Goal: Transaction & Acquisition: Book appointment/travel/reservation

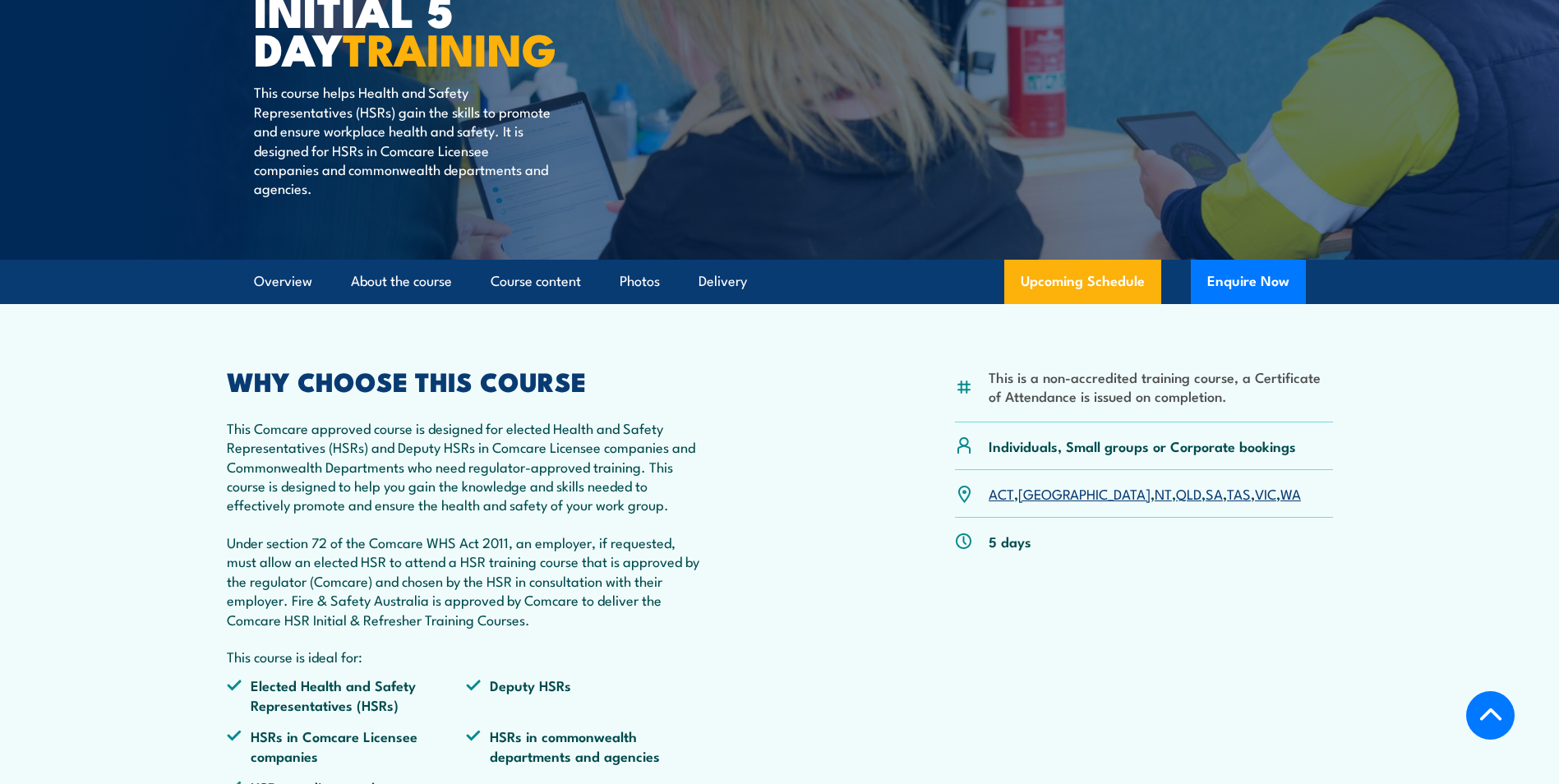
scroll to position [328, 0]
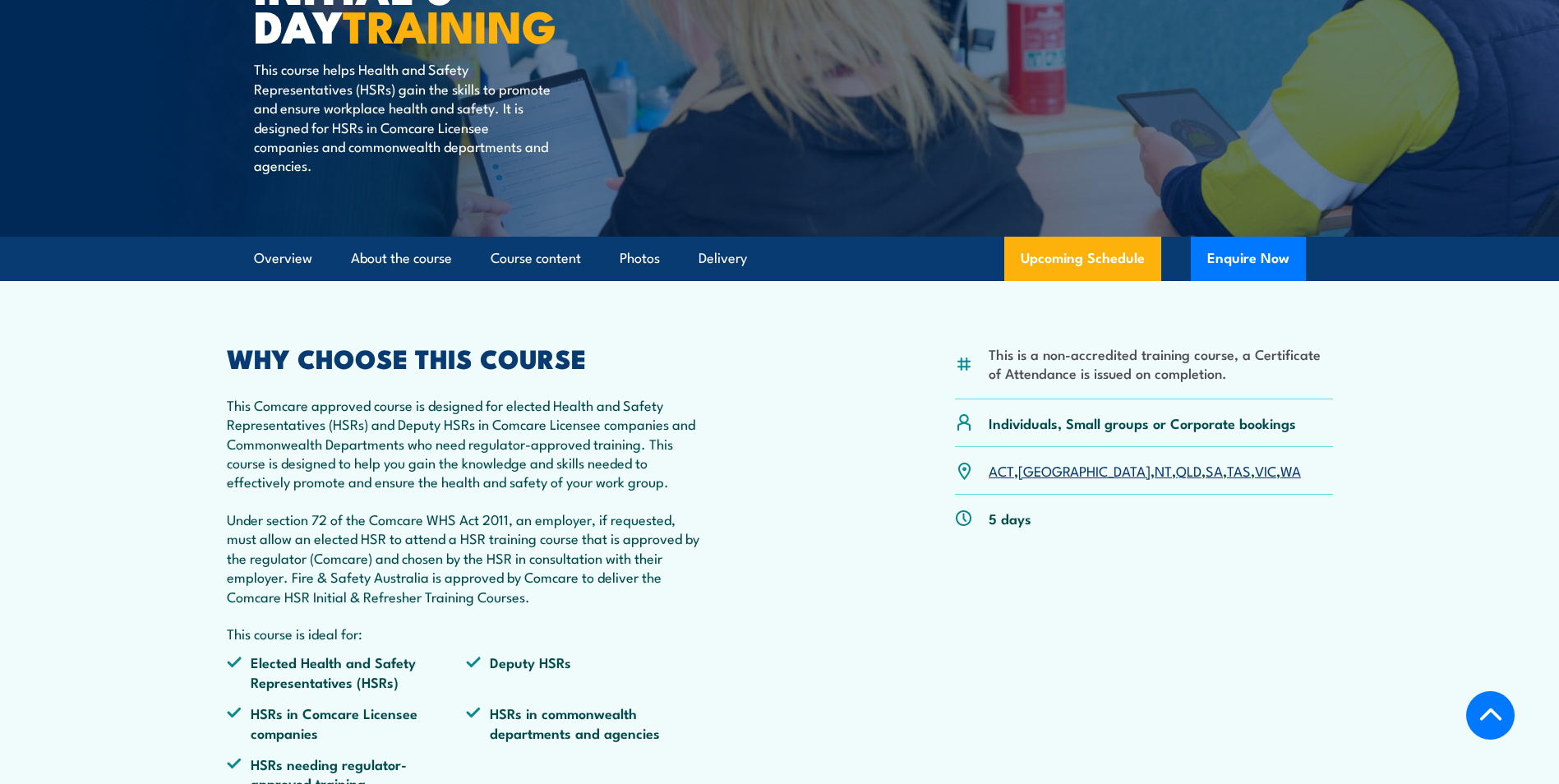
click at [1243, 474] on link "VIC" at bounding box center [1266, 469] width 21 height 19
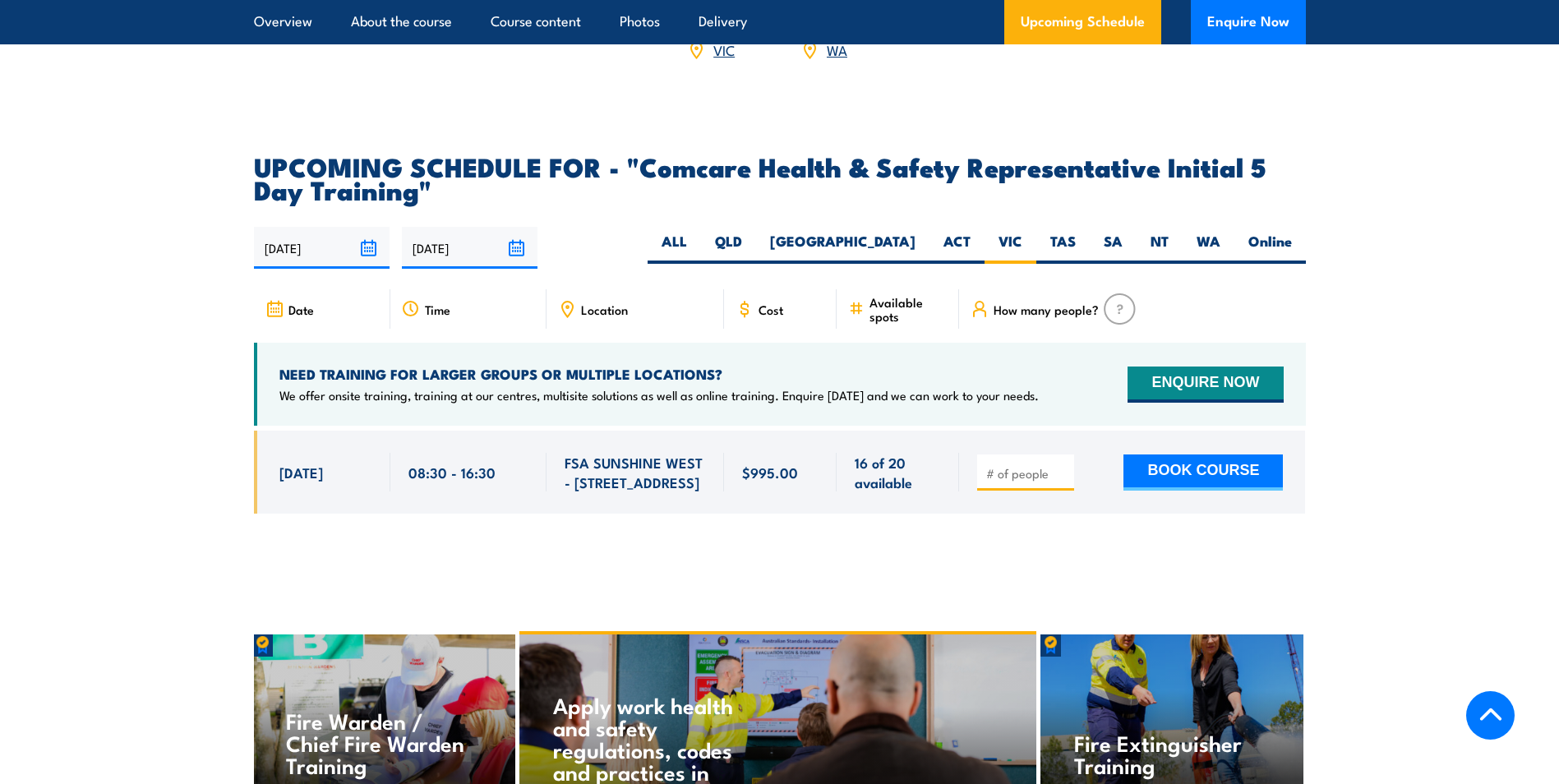
scroll to position [2726, 0]
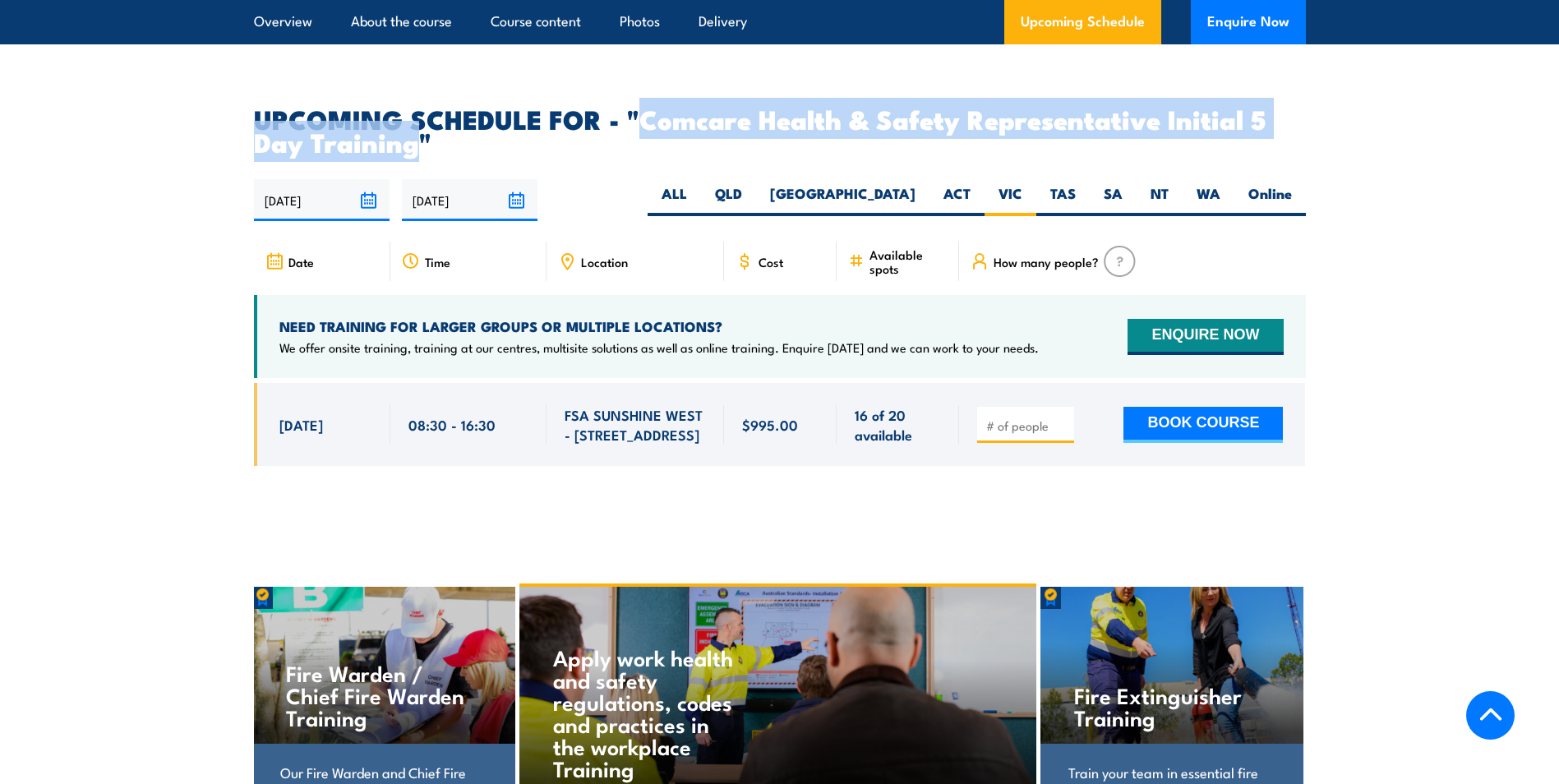
drag, startPoint x: 647, startPoint y: 98, endPoint x: 411, endPoint y: 123, distance: 237.3
click at [411, 123] on h2 "UPCOMING SCHEDULE FOR - "Comcare Health & Safety Representative Initial 5 Day T…" at bounding box center [780, 130] width 1052 height 46
copy h2 "Comcare Health & Safety Representative Initial 5 Day Training"
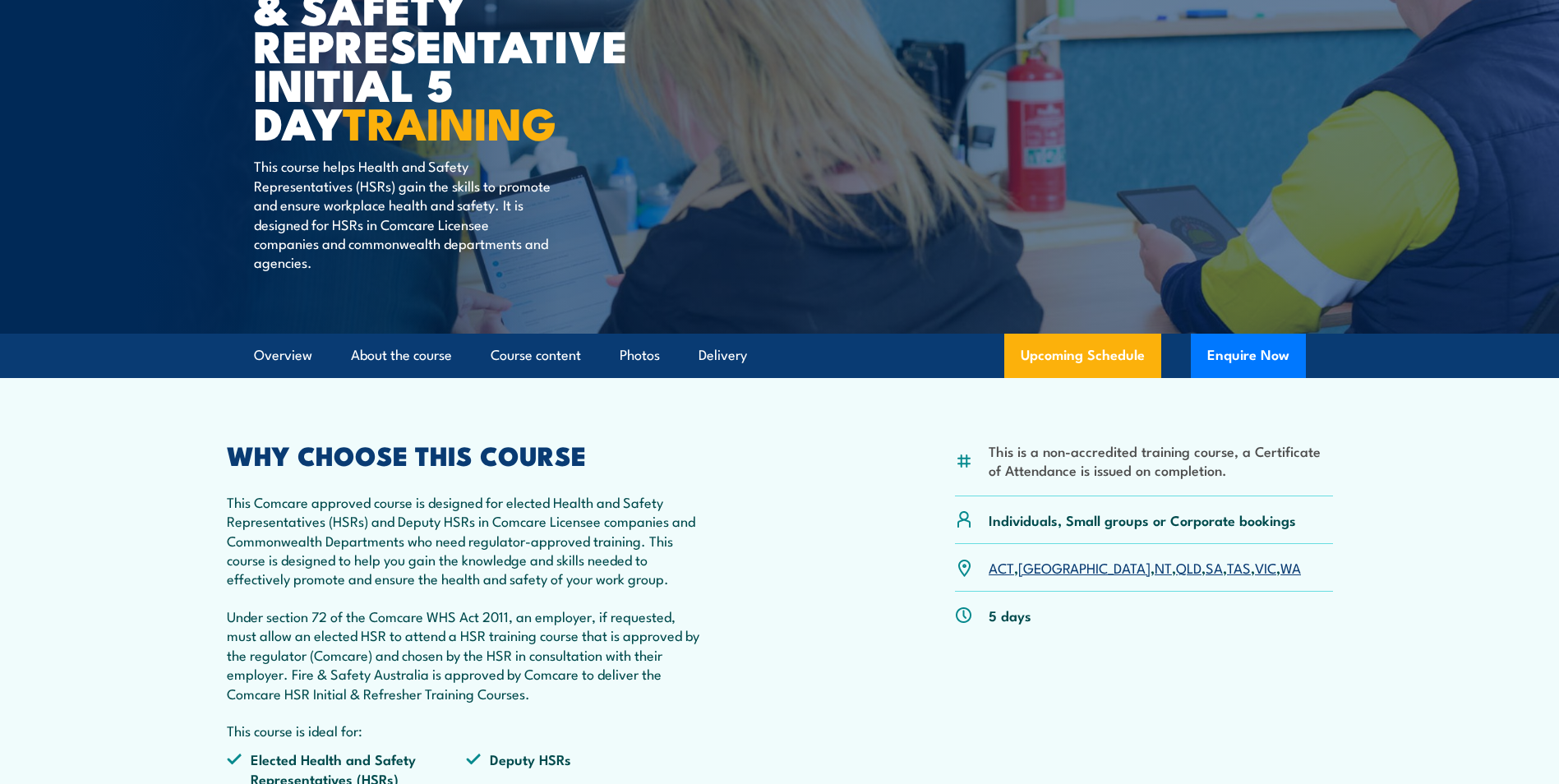
scroll to position [246, 0]
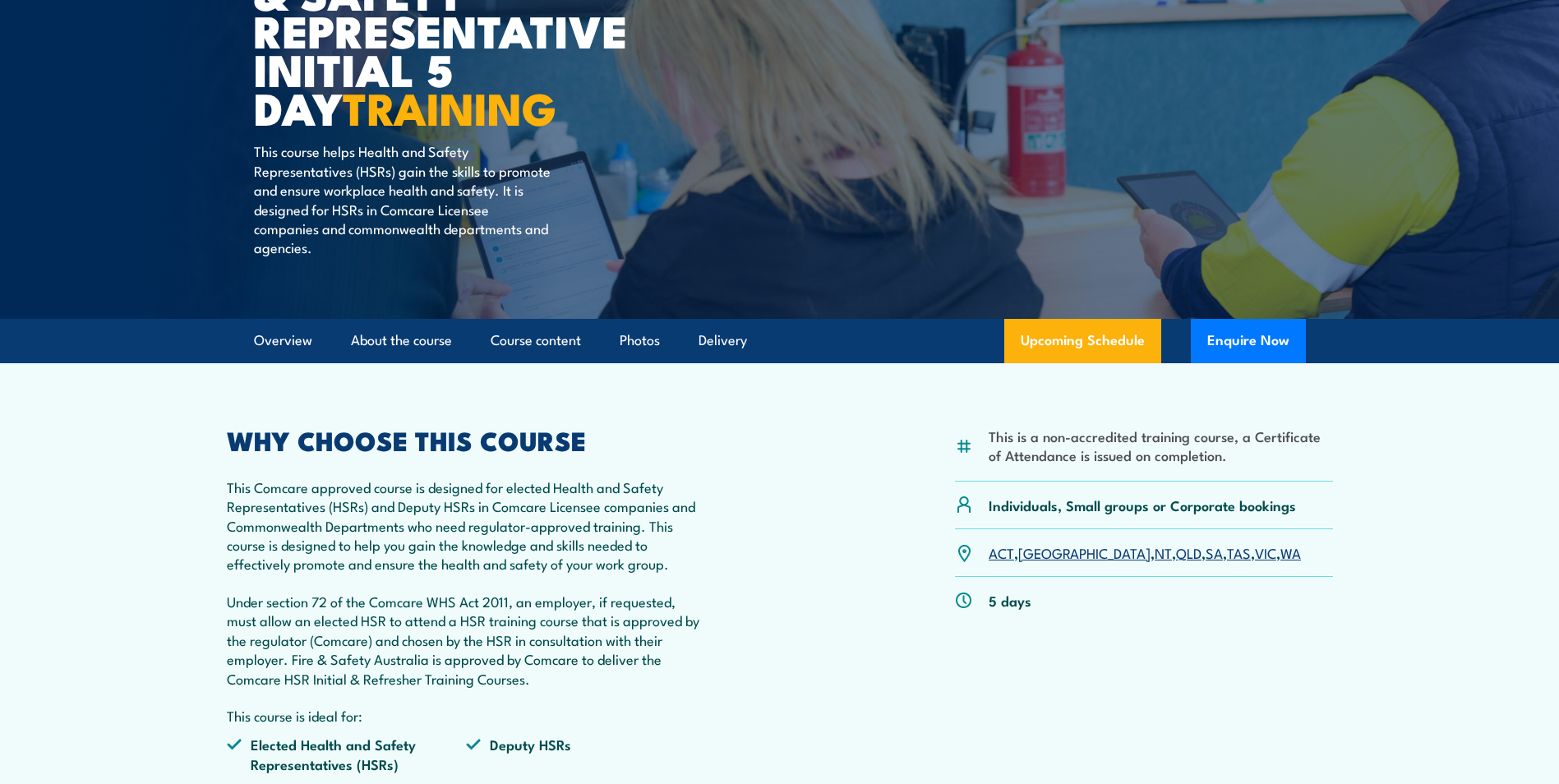
click at [1256, 555] on link "VIC" at bounding box center [1266, 552] width 21 height 19
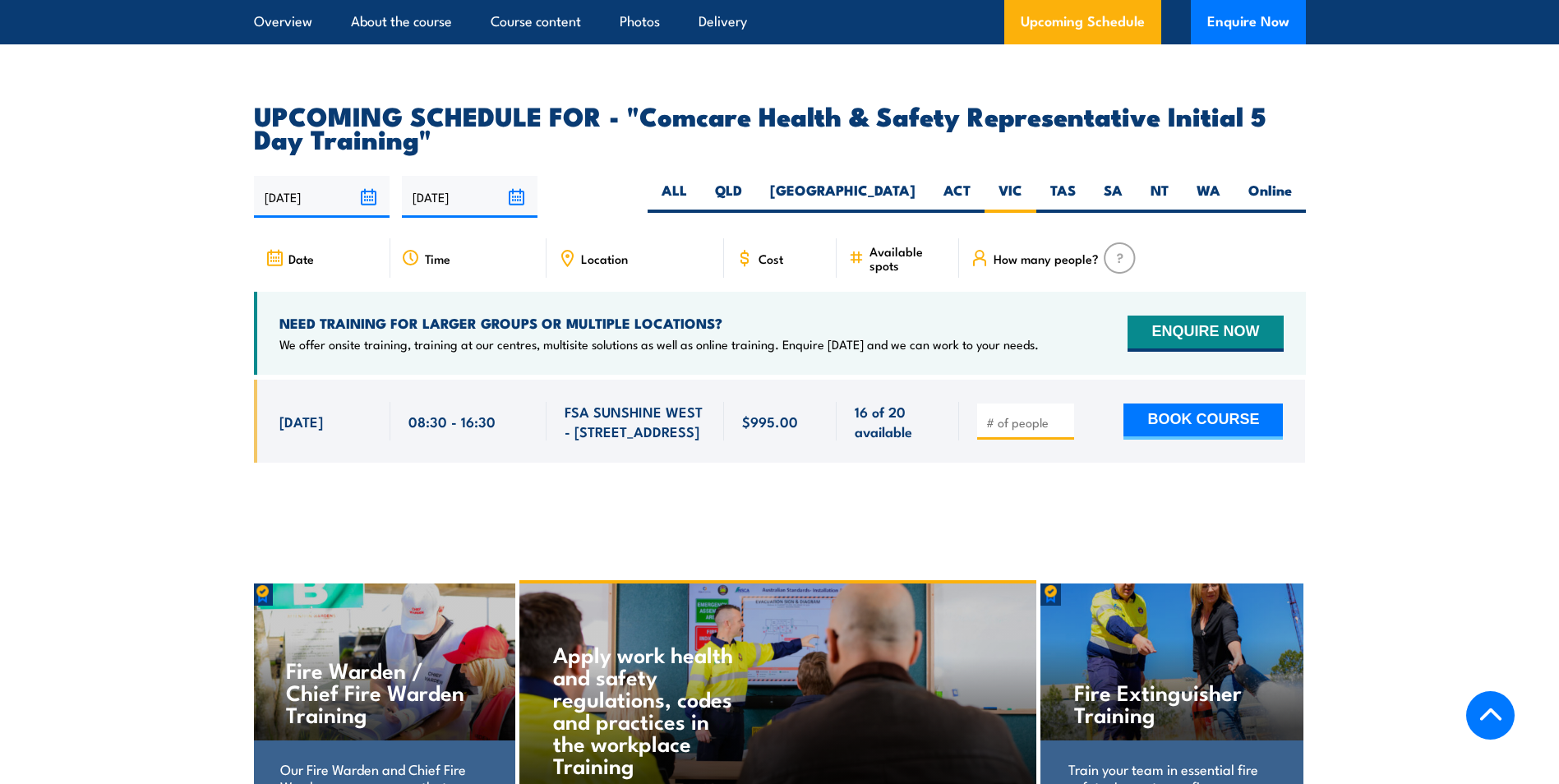
scroll to position [2726, 0]
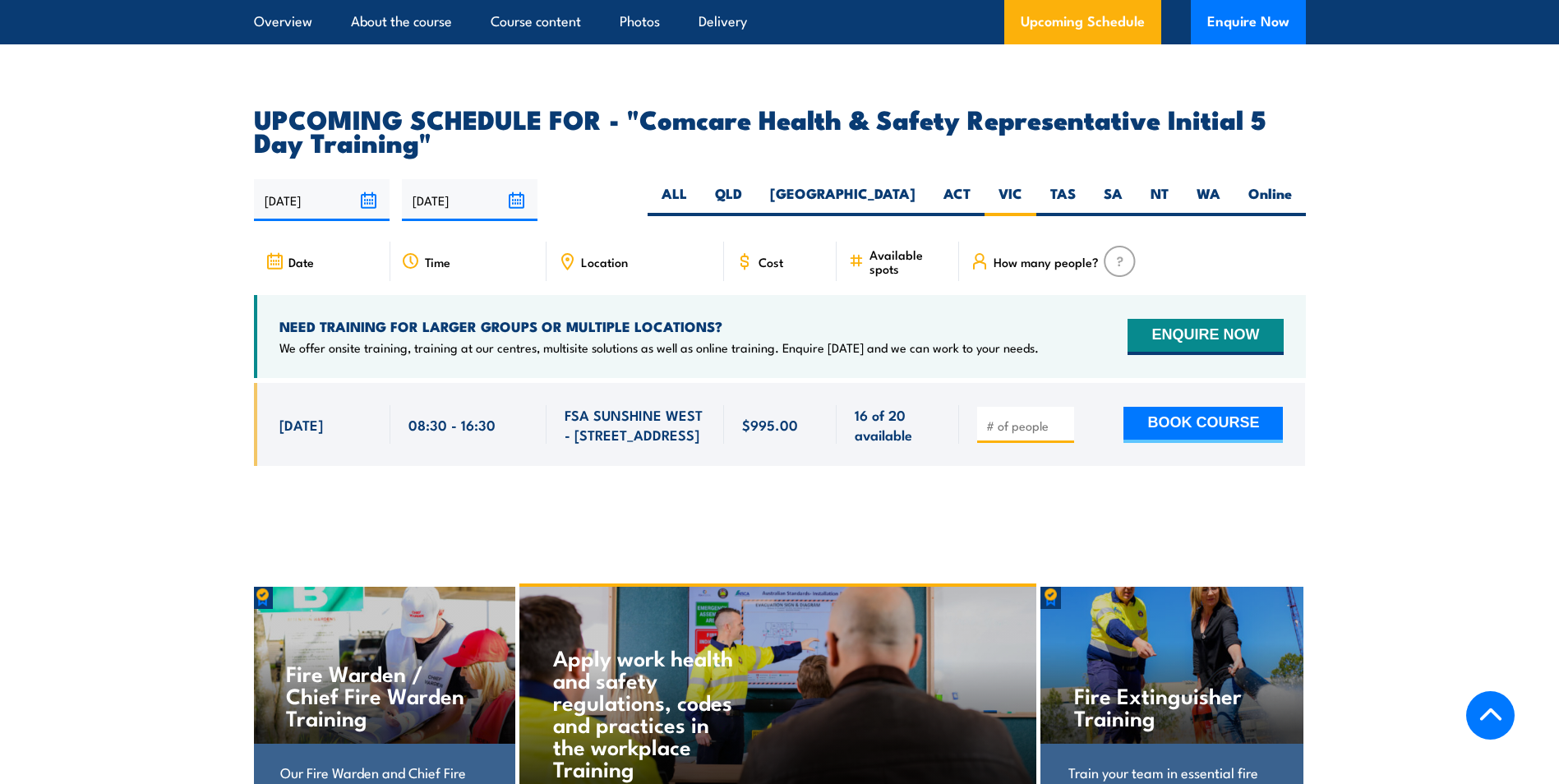
click at [364, 179] on input "13/08/2025" at bounding box center [321, 199] width 136 height 42
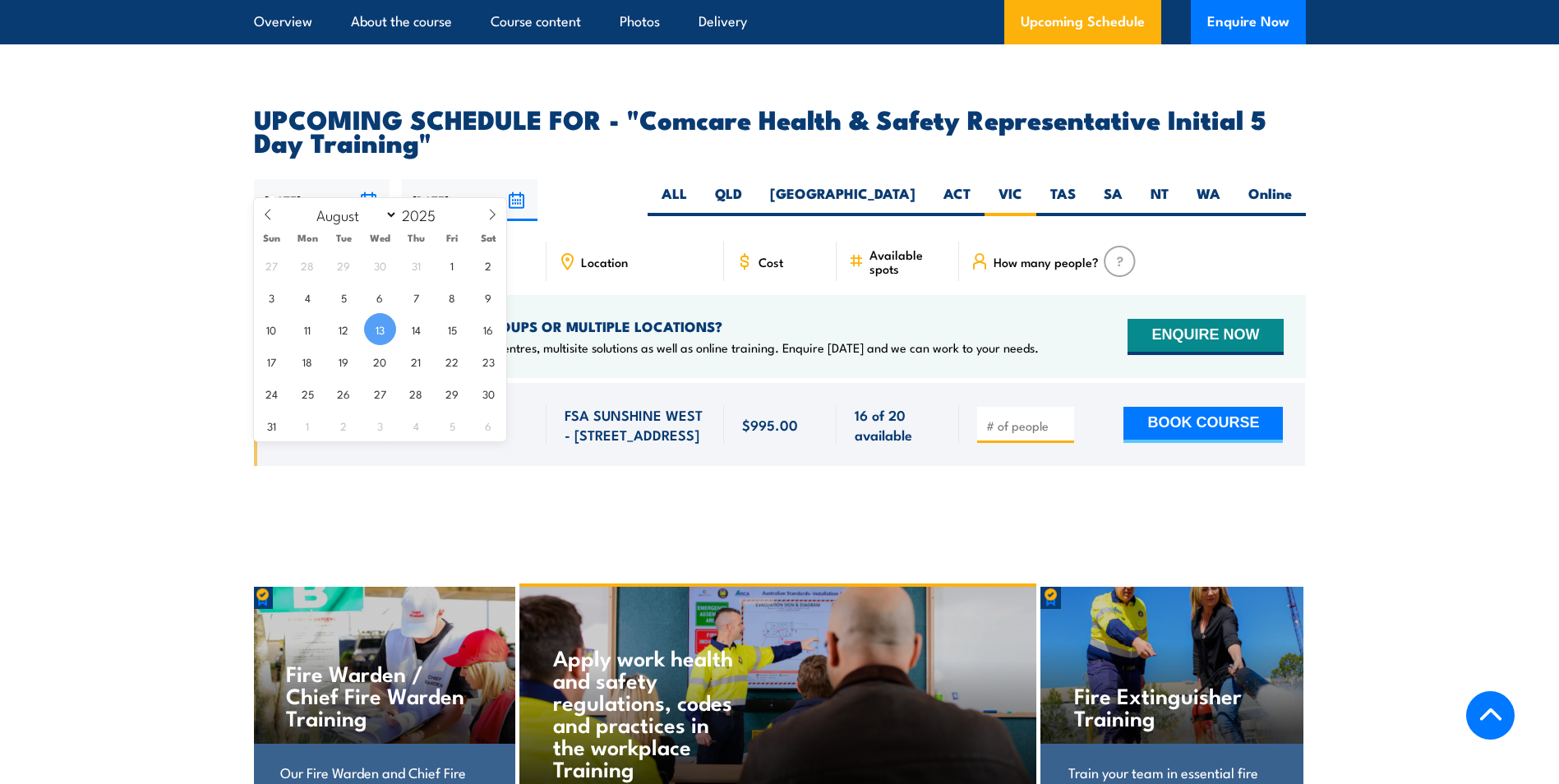
click at [364, 179] on input "[DATE]" at bounding box center [321, 199] width 136 height 42
click at [517, 179] on input "[DATE]" at bounding box center [470, 199] width 136 height 42
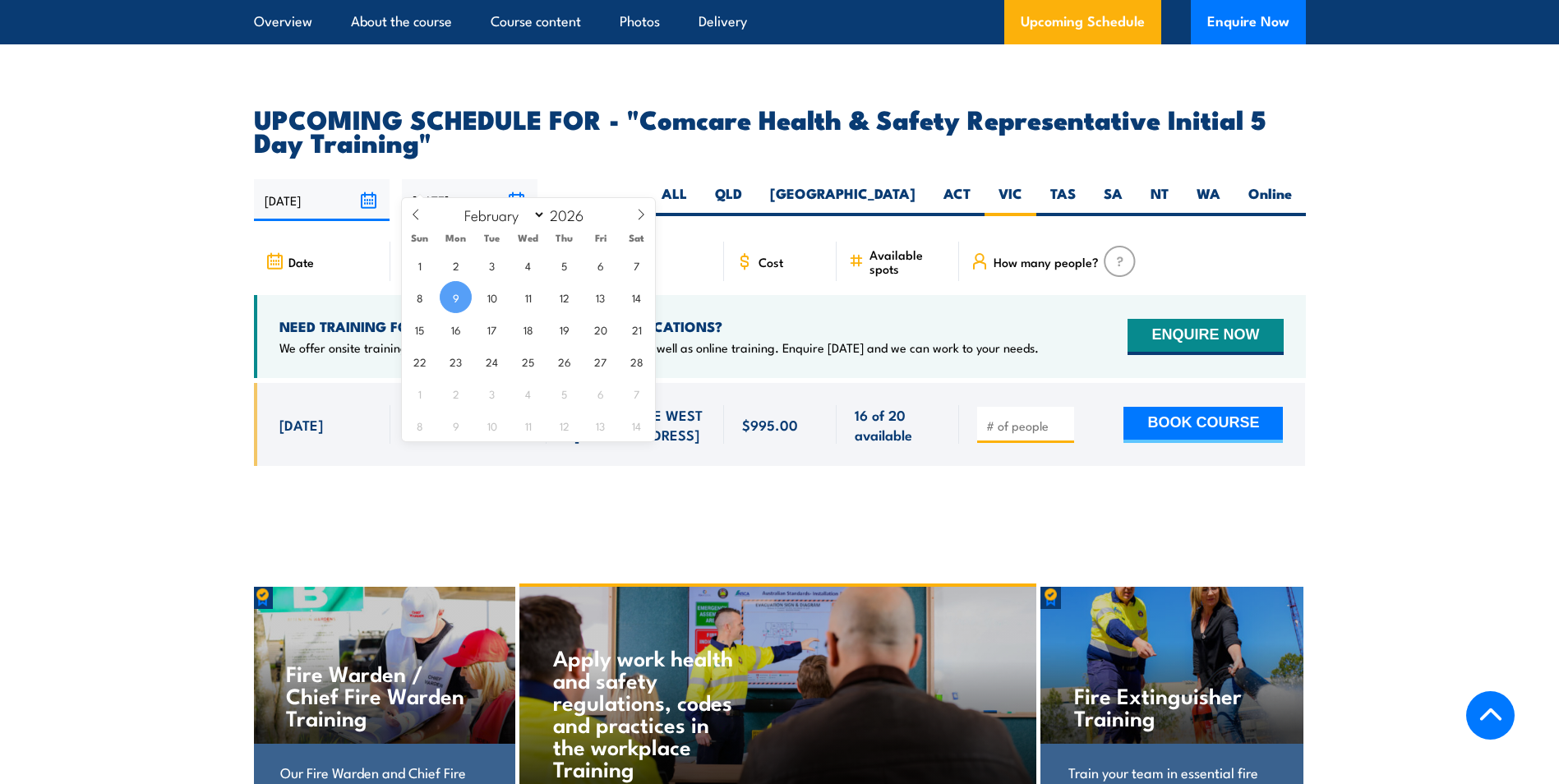
click at [517, 179] on input "[DATE]" at bounding box center [470, 199] width 136 height 42
click at [1482, 233] on section "UPCOMING SCHEDULE FOR - "Comcare Health & Safety Representative Initial 5 Day T…" at bounding box center [780, 299] width 1559 height 384
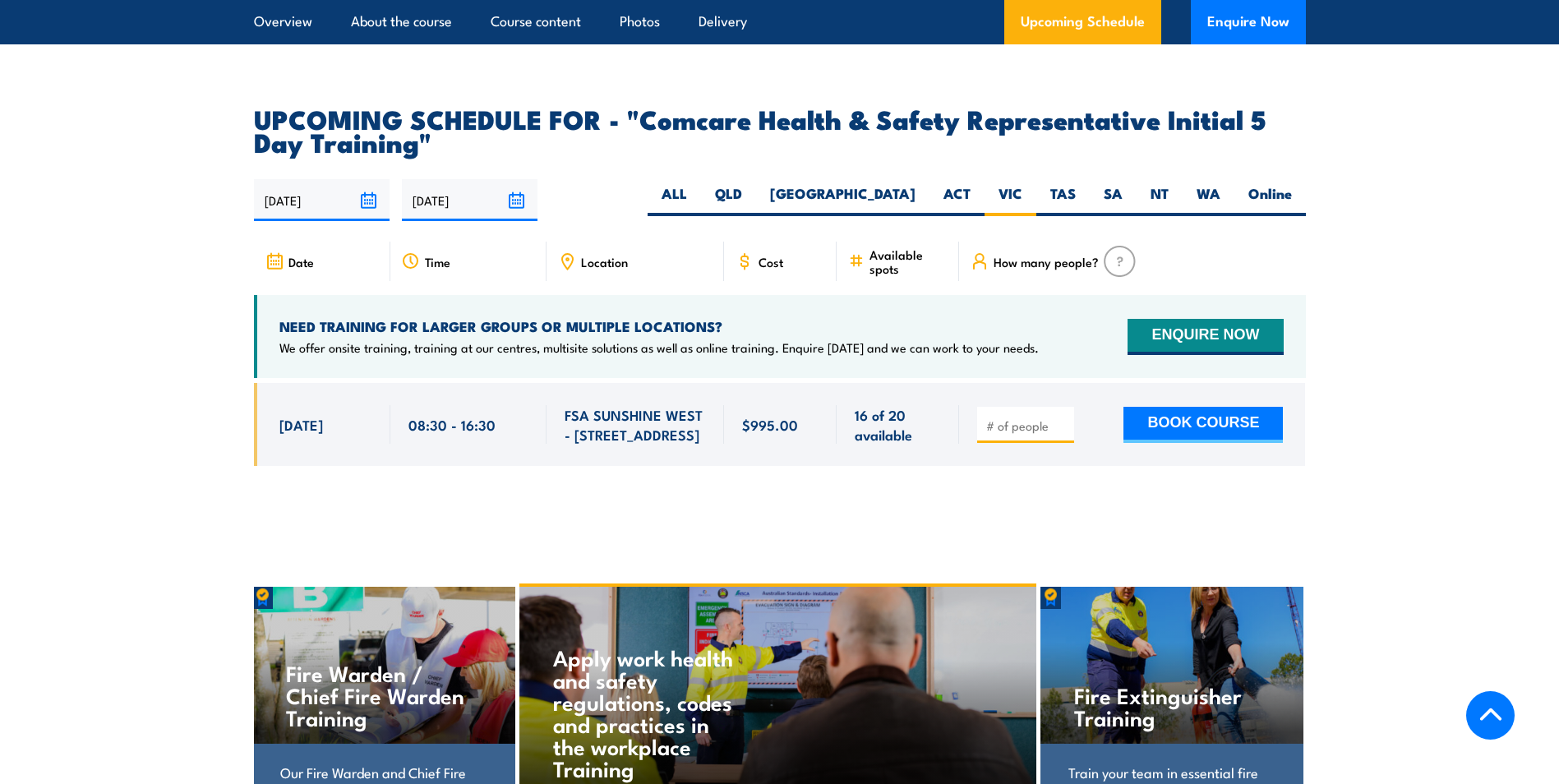
click at [1031, 418] on input "number" at bounding box center [1027, 426] width 82 height 17
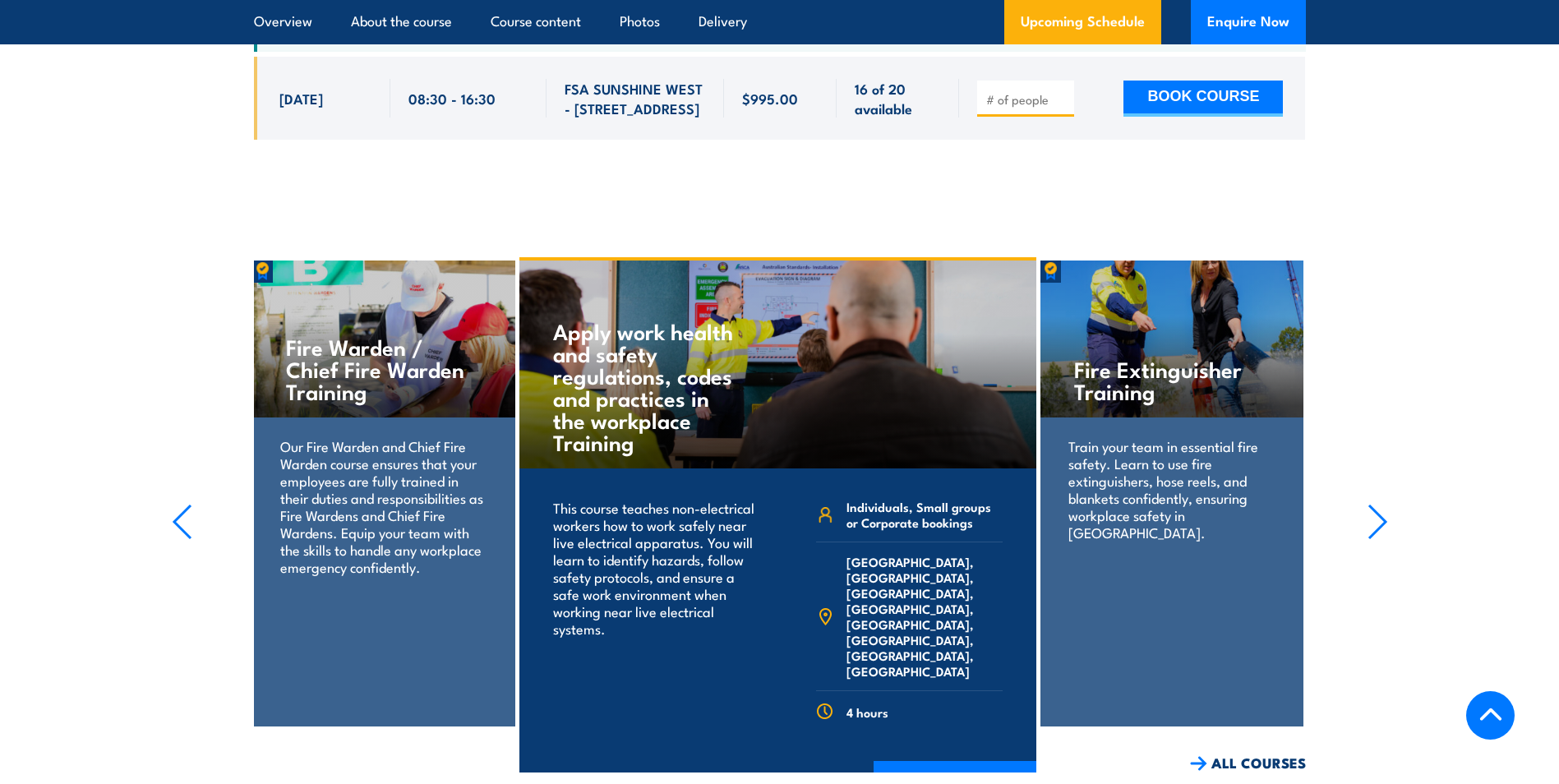
scroll to position [3055, 0]
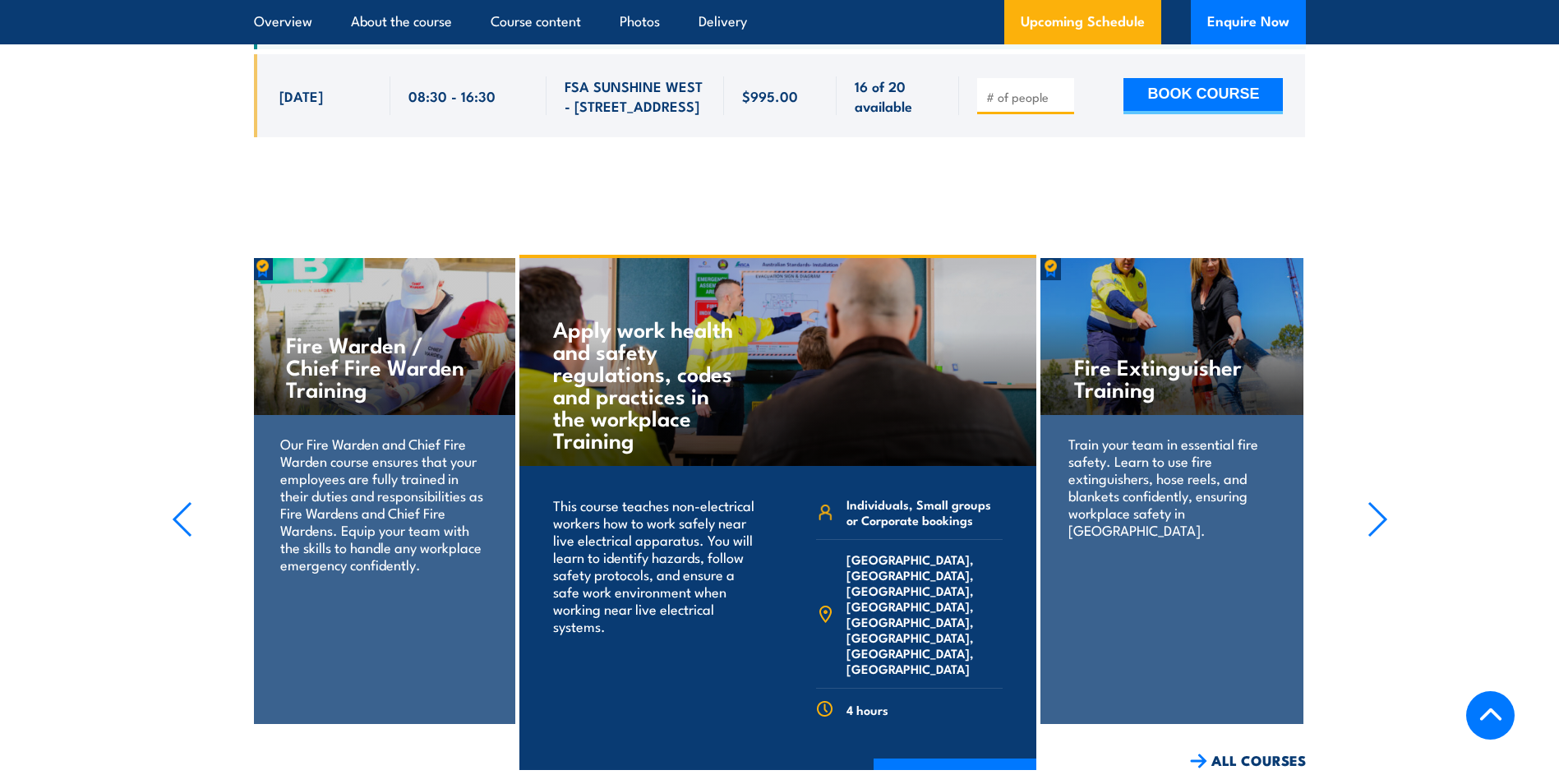
click at [1372, 501] on icon "button" at bounding box center [1378, 518] width 20 height 36
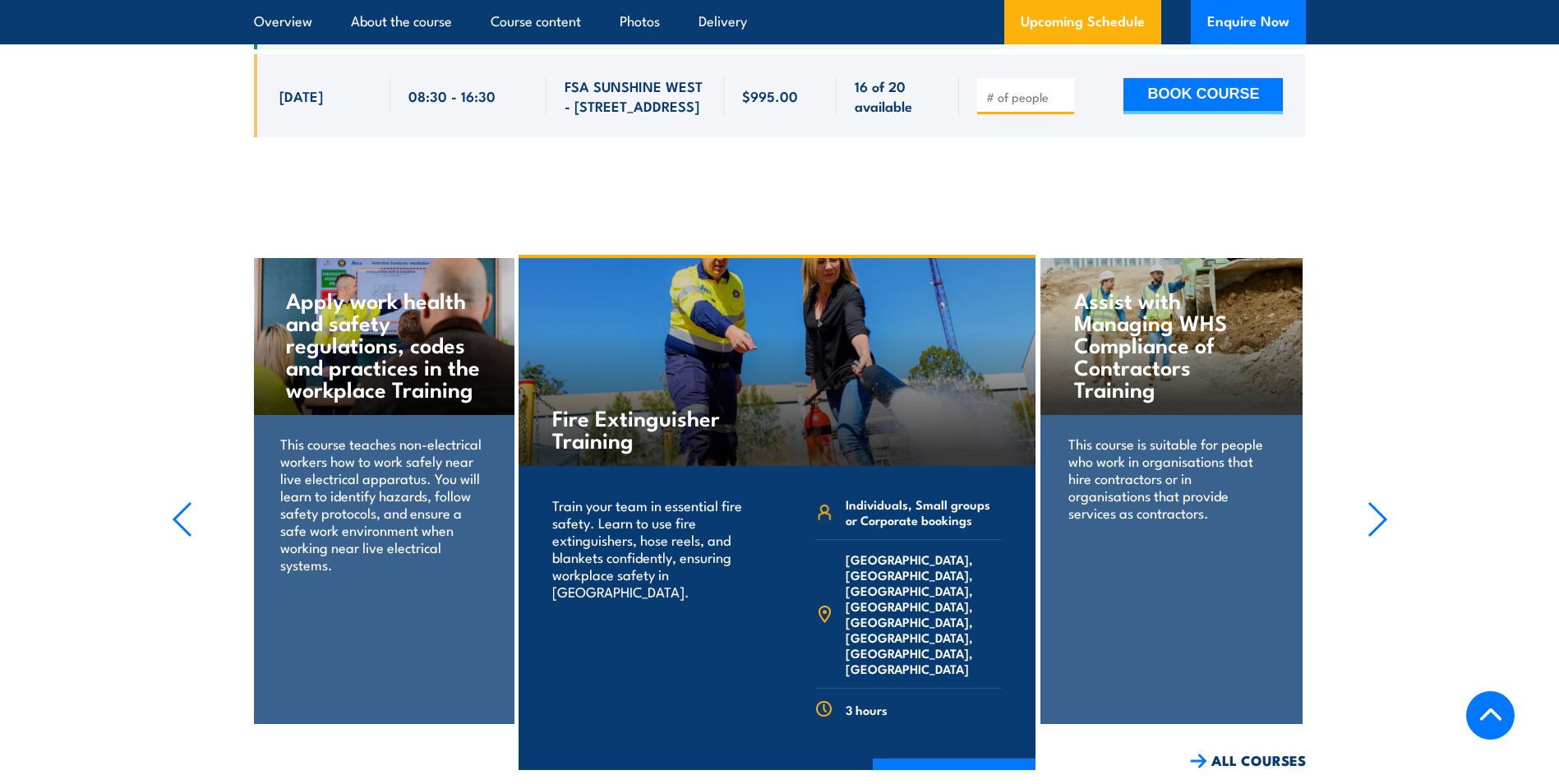
click at [1372, 501] on icon "button" at bounding box center [1378, 518] width 20 height 36
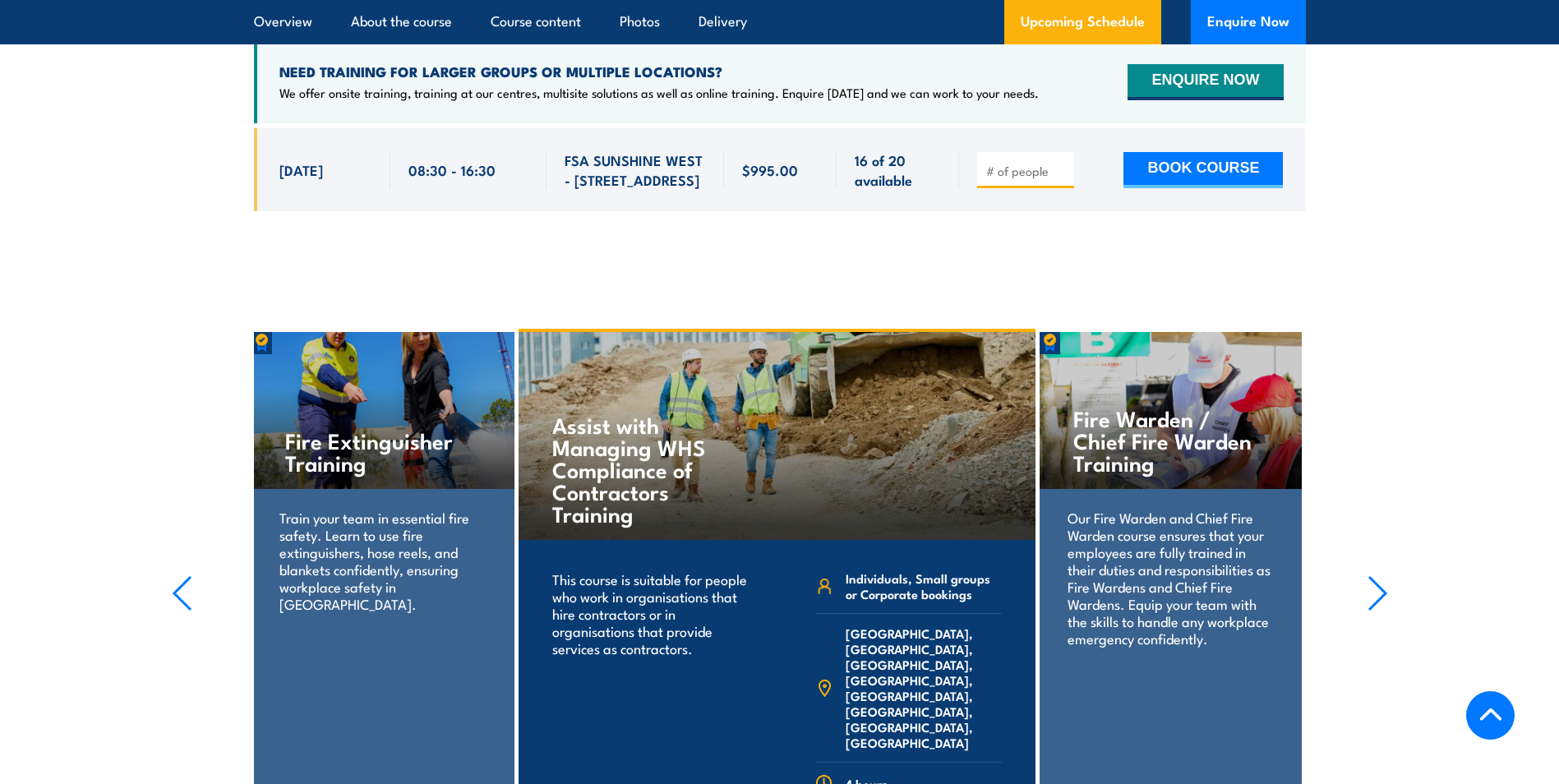
scroll to position [2643, 0]
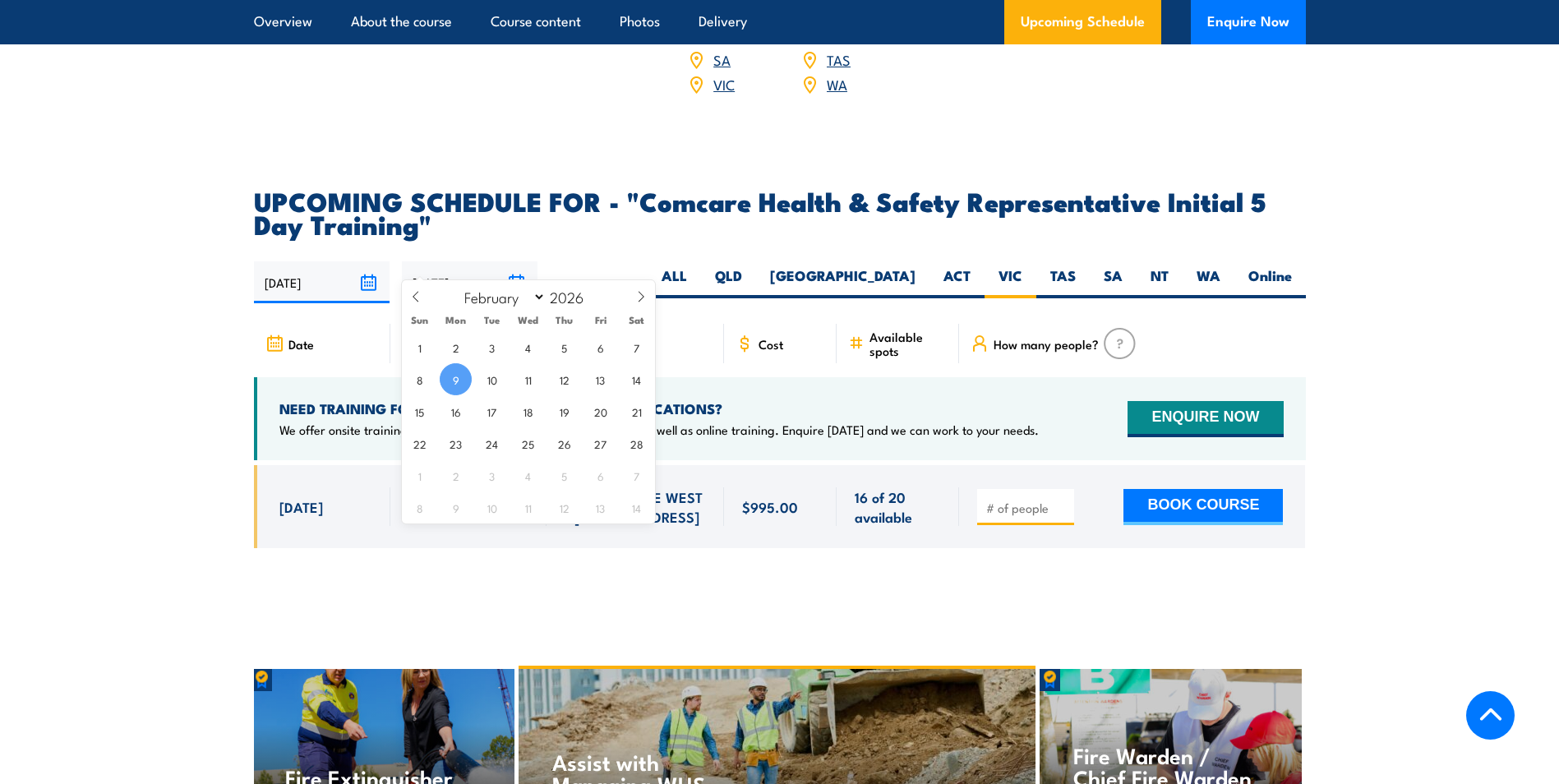
click at [520, 262] on input "[DATE]" at bounding box center [470, 281] width 136 height 42
click at [486, 298] on select "January February March April May June July August September October November De…" at bounding box center [500, 296] width 89 height 21
click at [457, 286] on select "January February March April May June July August September October November De…" at bounding box center [500, 296] width 89 height 21
click at [527, 298] on select "January February March April May June July August September October November De…" at bounding box center [500, 296] width 89 height 21
select select "11"
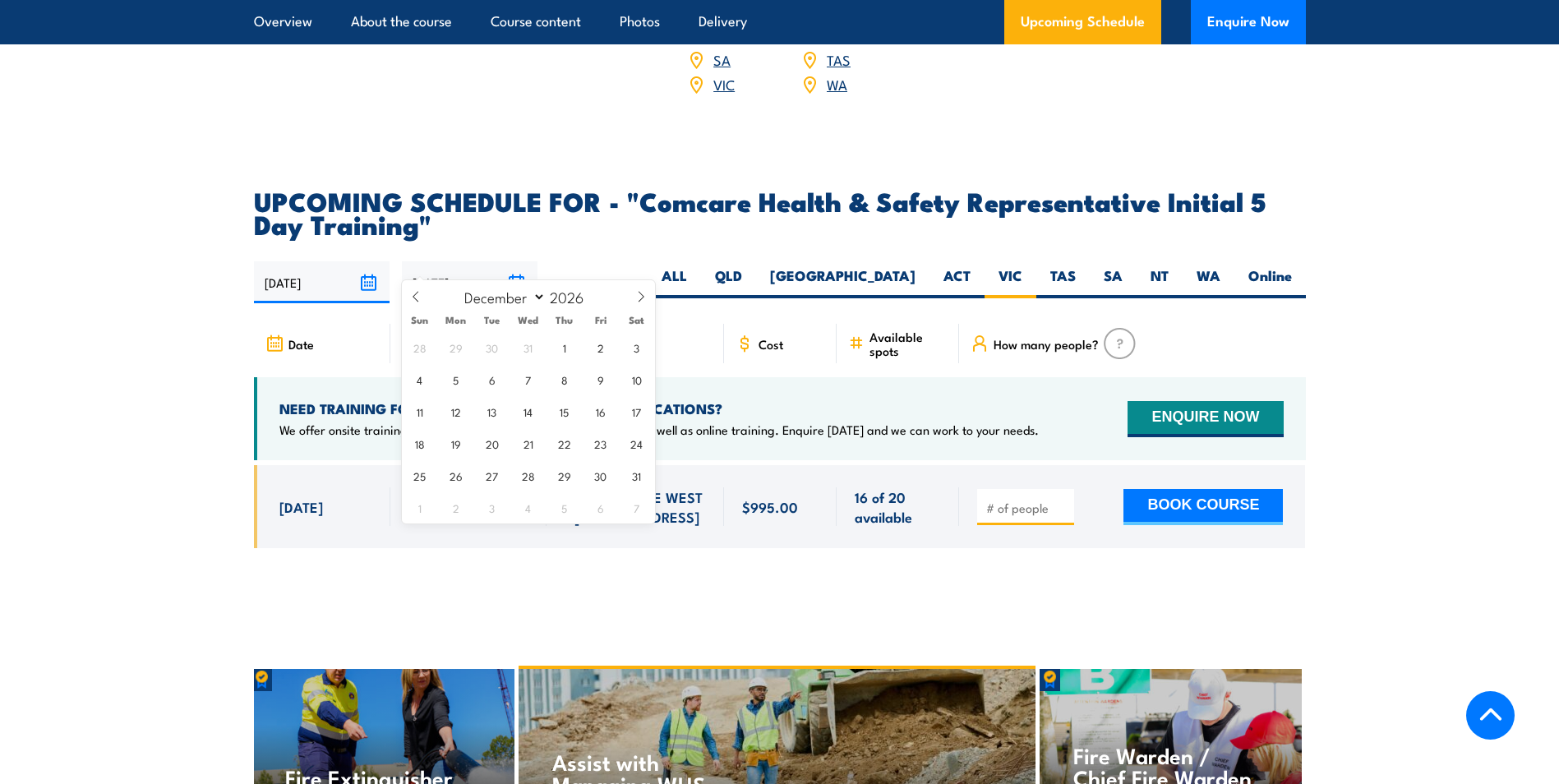
click at [457, 286] on select "January February March April May June July August September October November De…" at bounding box center [500, 296] width 89 height 21
click at [590, 306] on div "January February March April May June July August September October November De…" at bounding box center [529, 297] width 190 height 34
click at [592, 303] on span at bounding box center [594, 302] width 11 height 10
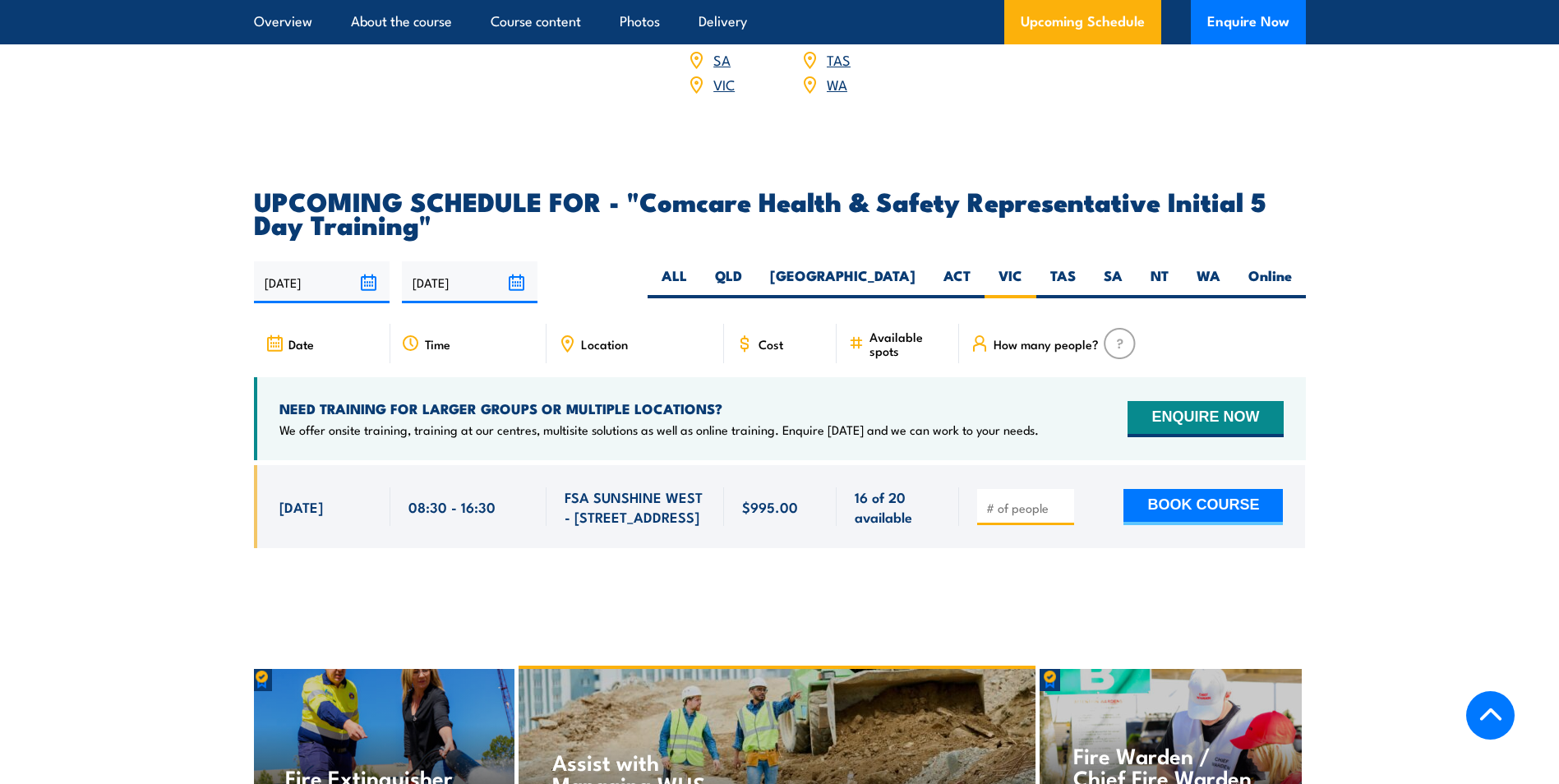
click at [1431, 325] on section "UPCOMING SCHEDULE FOR - "Comcare Health & Safety Representative Initial 5 Day T…" at bounding box center [780, 381] width 1559 height 384
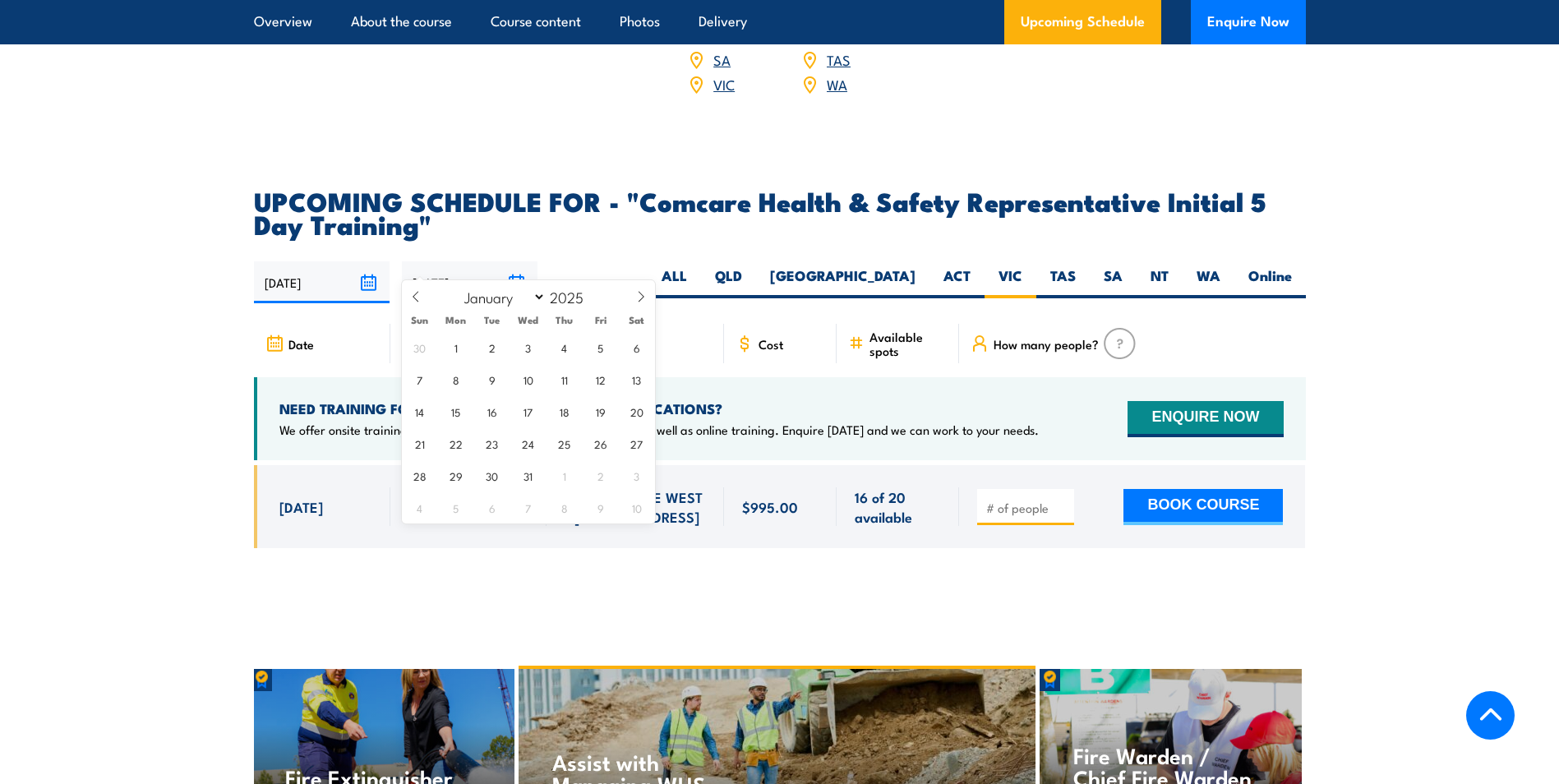
click at [522, 261] on input "[DATE]" at bounding box center [470, 281] width 136 height 42
click at [574, 301] on input "2025" at bounding box center [573, 296] width 54 height 19
click at [638, 291] on span at bounding box center [641, 303] width 28 height 44
type input "2026"
select select "0"
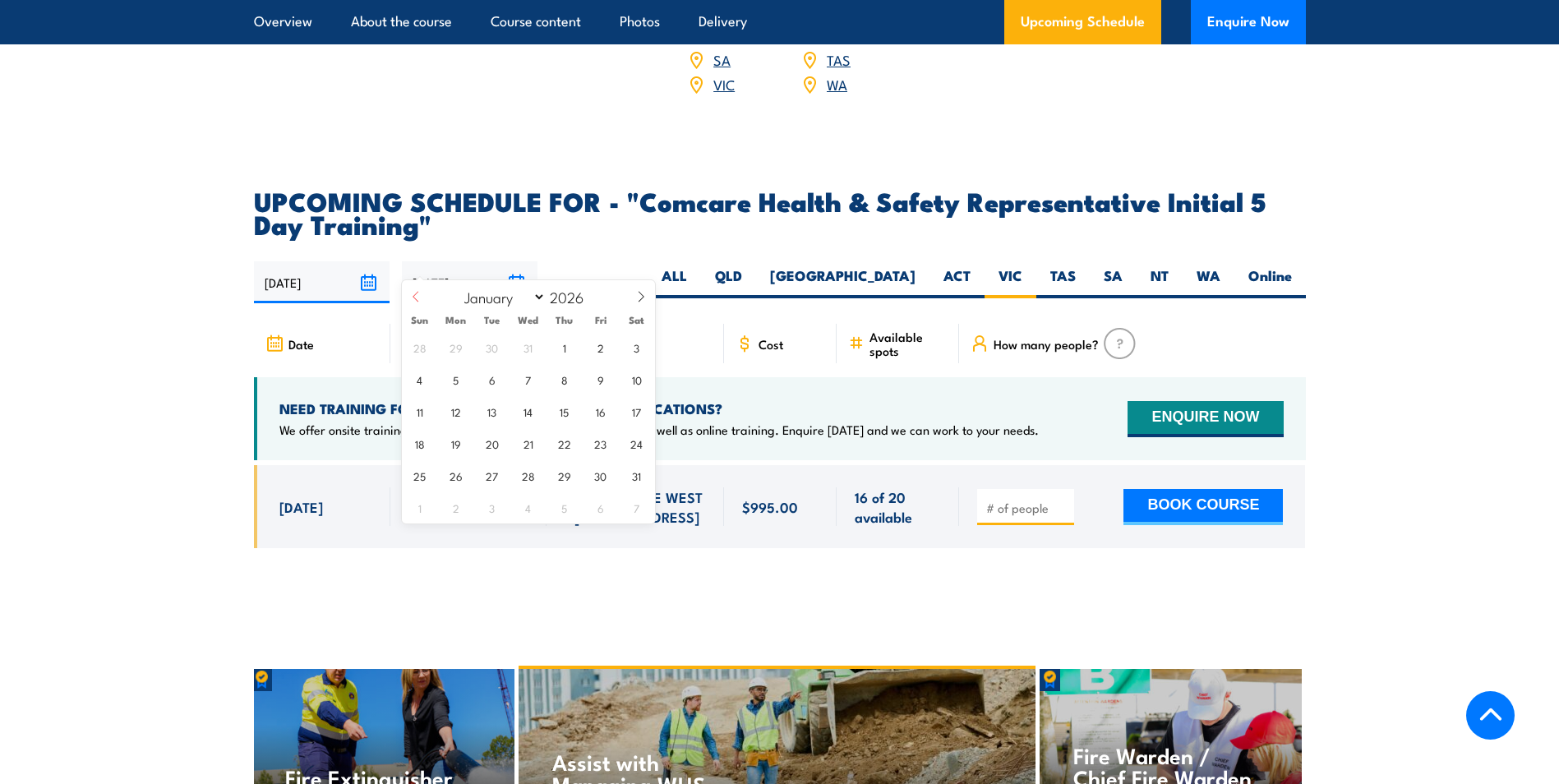
click at [419, 295] on icon at bounding box center [416, 296] width 11 height 11
type input "2025"
select select "11"
click at [531, 478] on span "31" at bounding box center [528, 475] width 32 height 32
type input "31/12/2025"
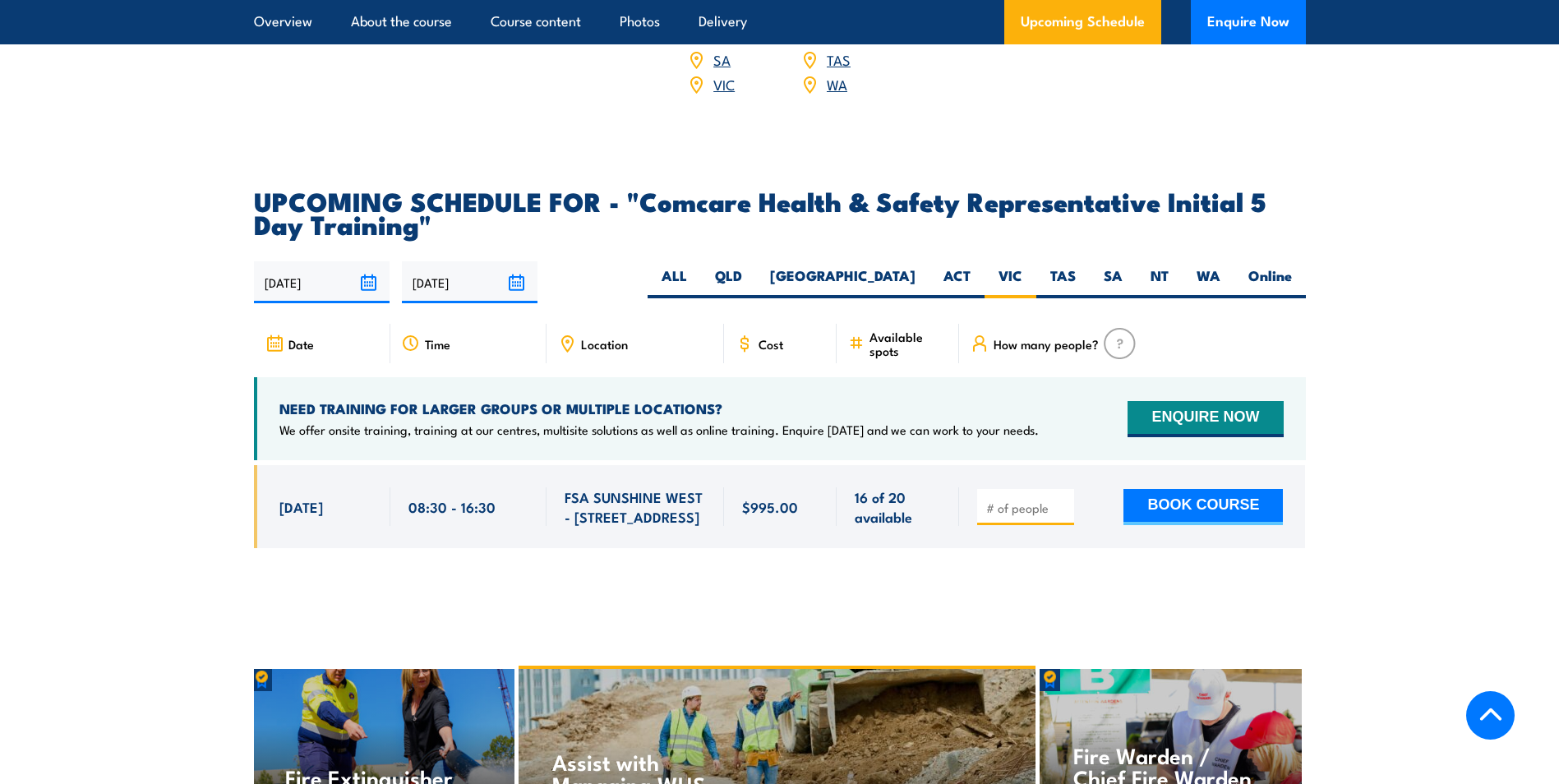
click at [602, 261] on div "13/08/2025 31/12/2025" at bounding box center [780, 281] width 1052 height 42
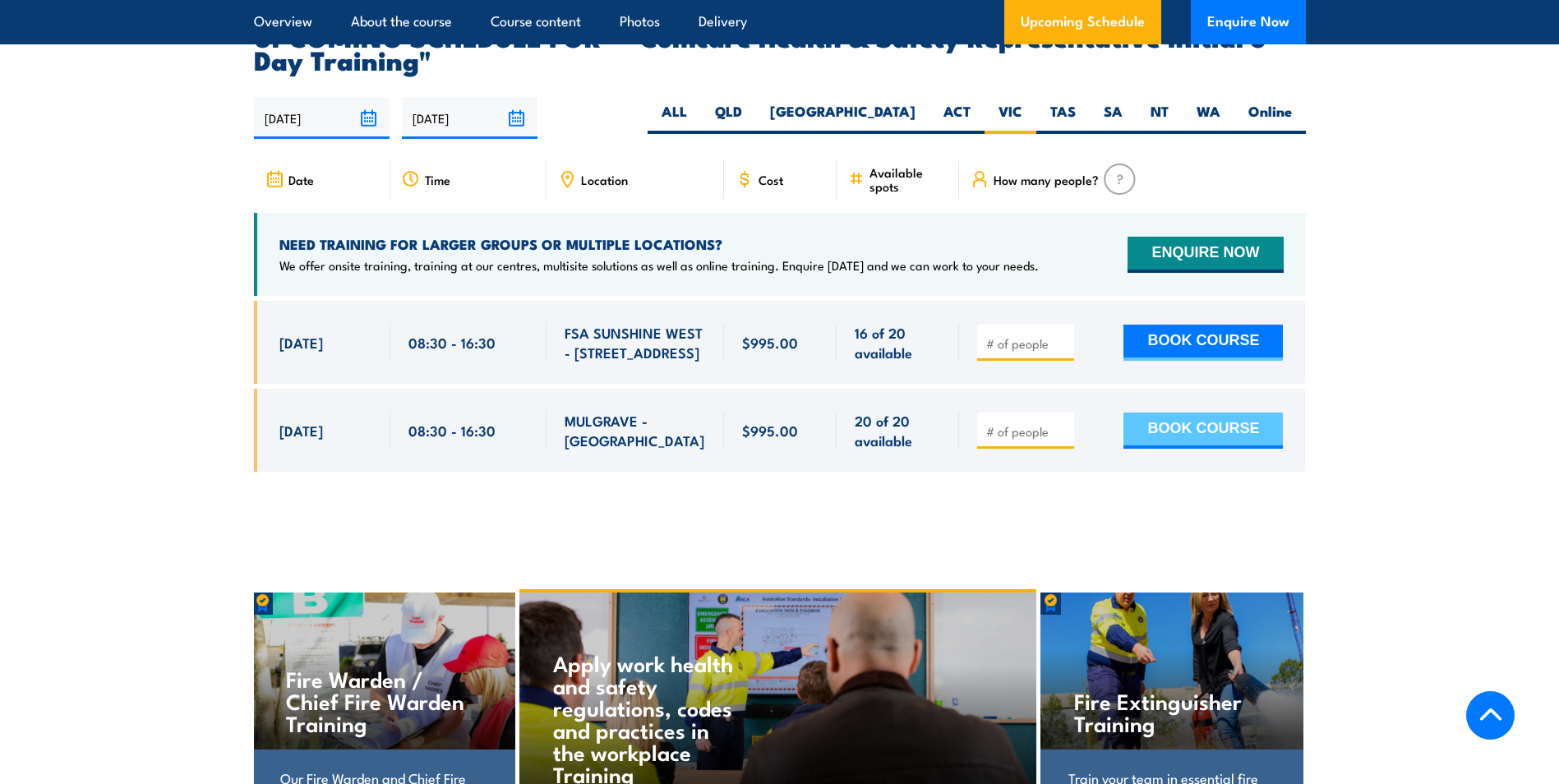
click at [1195, 412] on button "BOOK COURSE" at bounding box center [1203, 430] width 160 height 36
type input "1"
click at [1137, 415] on button "BOOK COURSE" at bounding box center [1203, 430] width 160 height 36
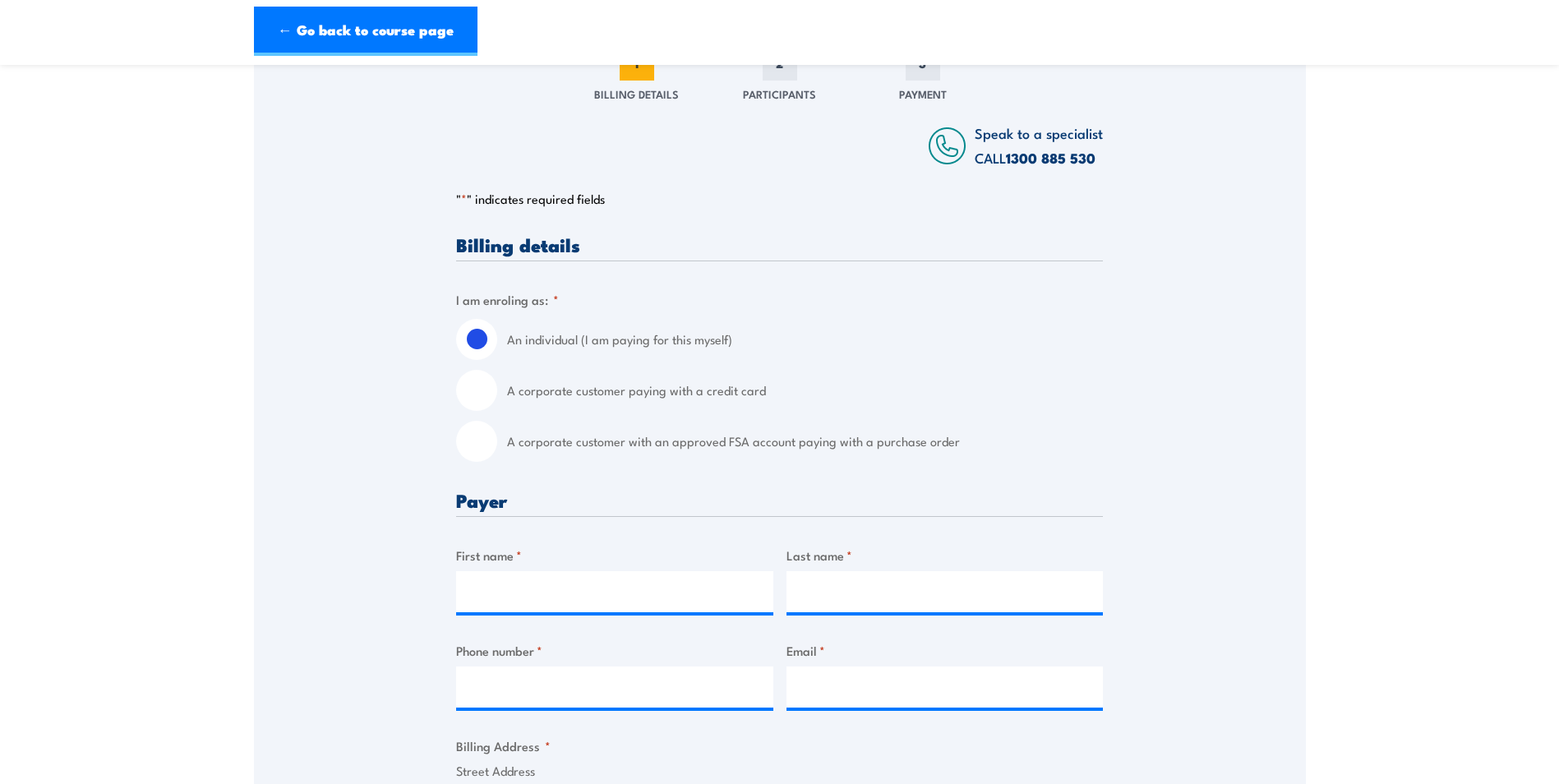
scroll to position [246, 0]
click at [494, 452] on input "A corporate customer with an approved FSA account paying with a purchase order" at bounding box center [476, 439] width 42 height 42
radio input "true"
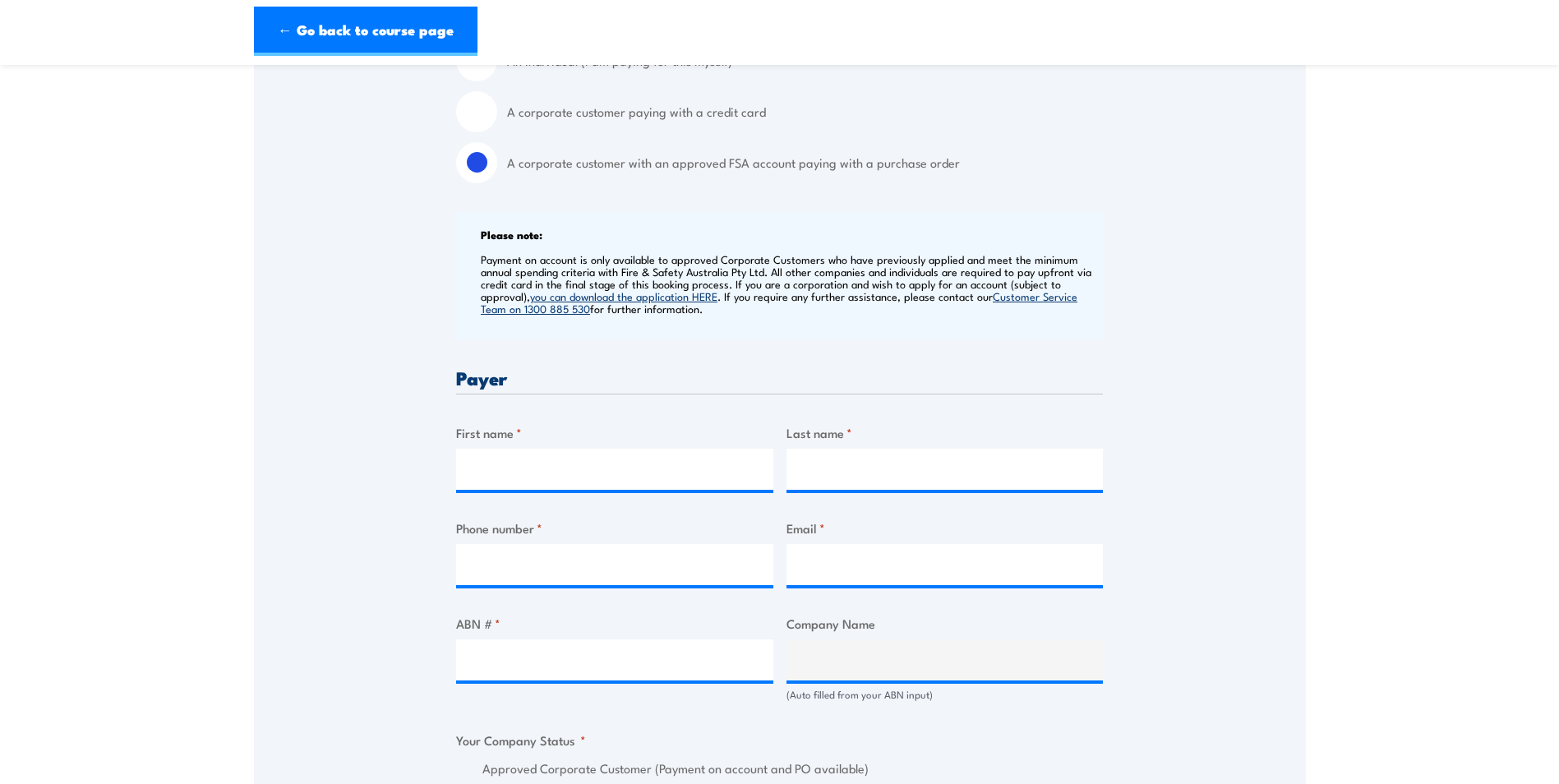
scroll to position [576, 0]
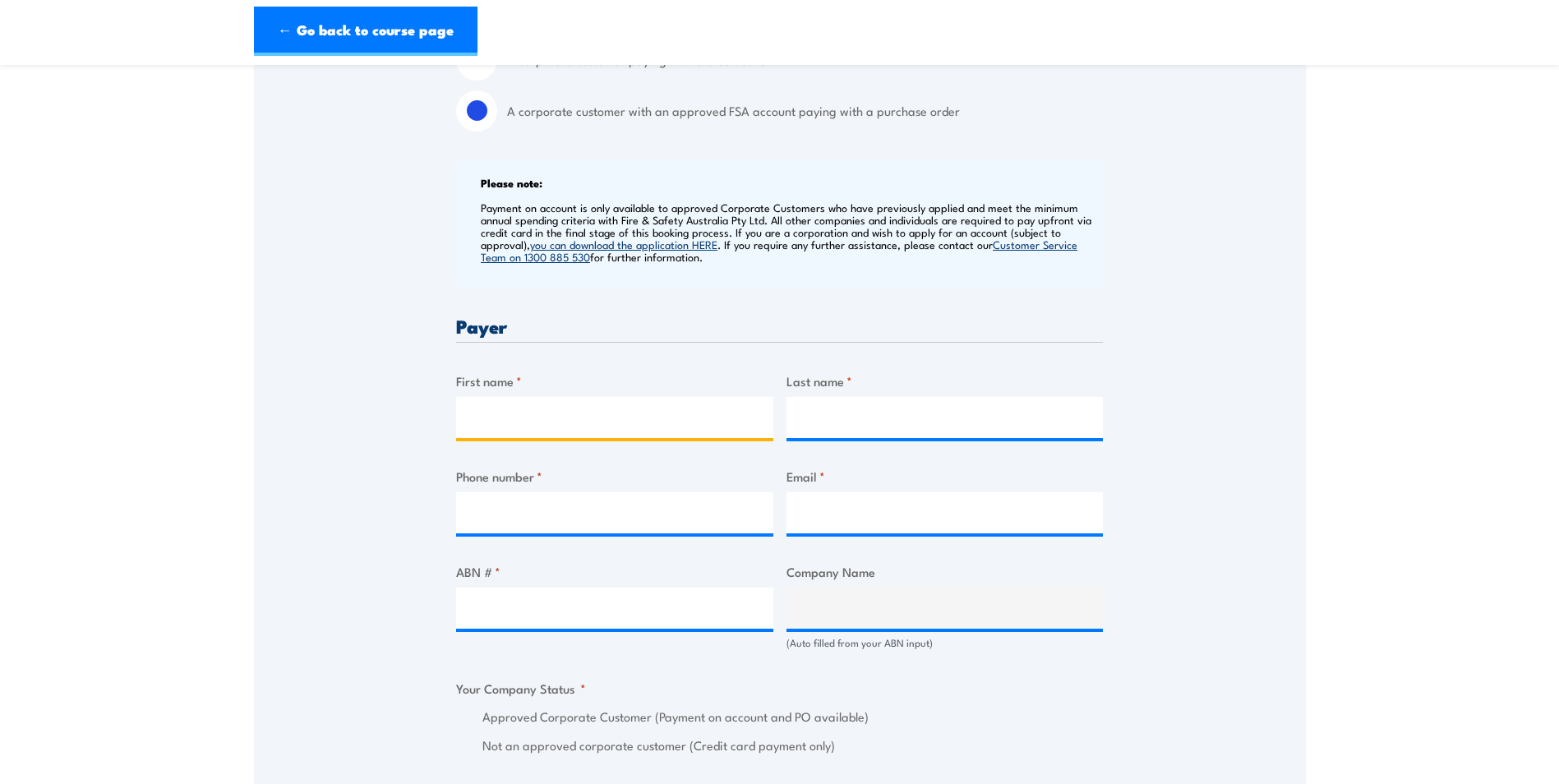
click at [534, 434] on input "First name *" at bounding box center [614, 417] width 317 height 42
click at [1199, 456] on div "Speak to a specialist CALL 1300 885 530 CALL 1300 885 530 " * " indicates requi…" at bounding box center [780, 658] width 1052 height 1851
click at [583, 434] on input "First name *" at bounding box center [614, 417] width 317 height 42
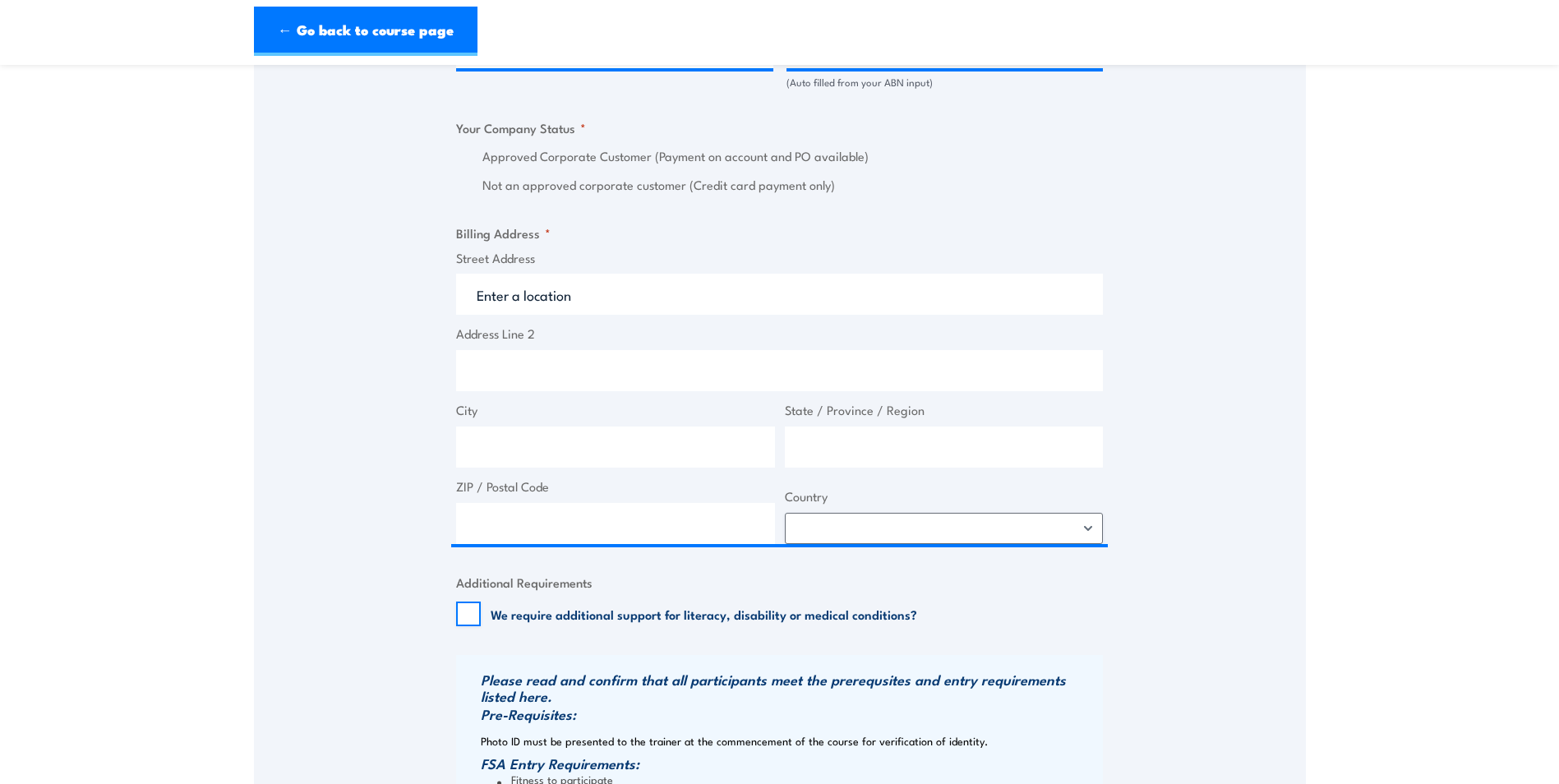
scroll to position [1150, 0]
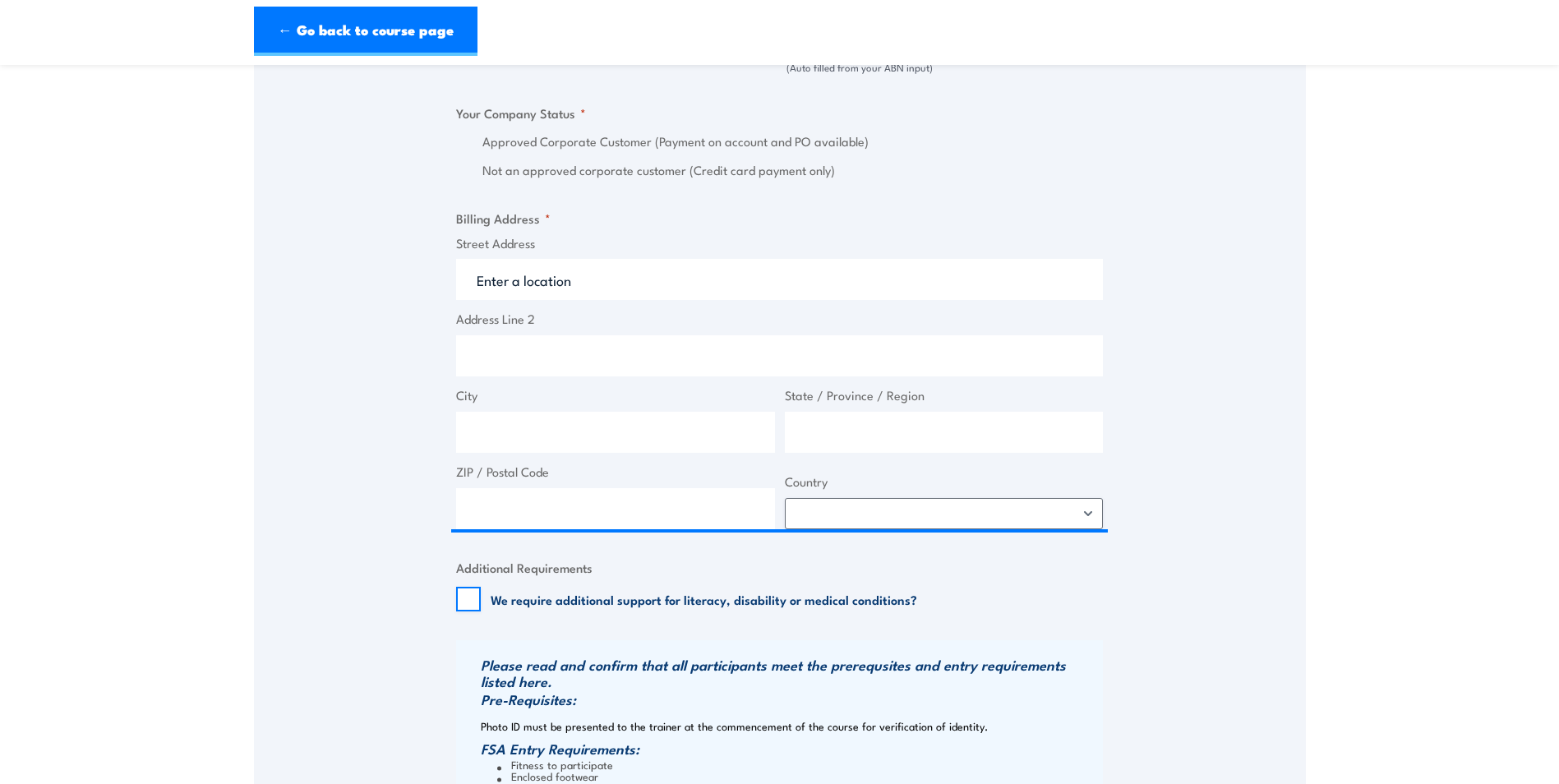
type input "CSL"
click at [544, 291] on input "Street Address" at bounding box center [779, 279] width 647 height 42
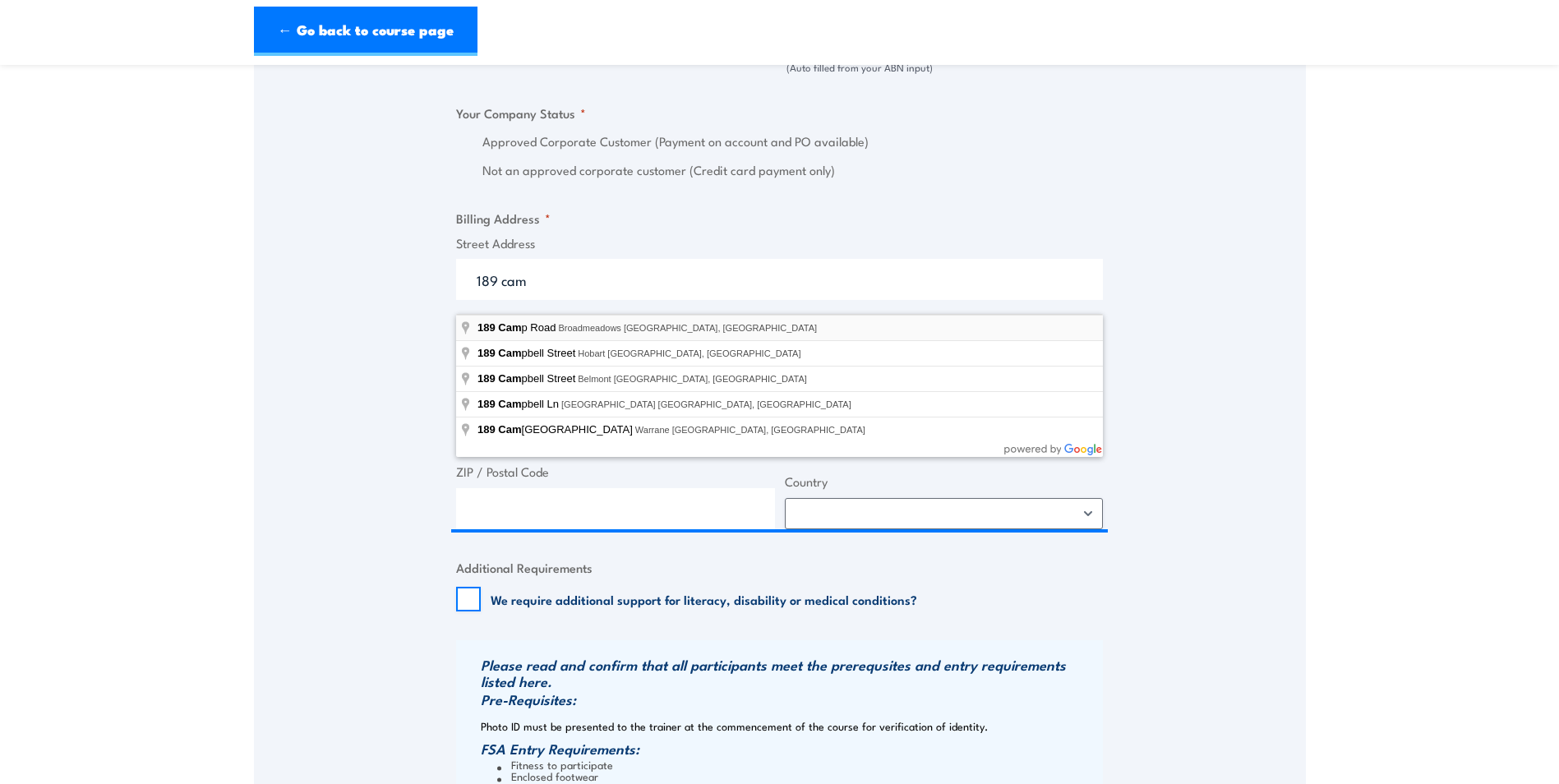
type input "189 Camp Road, Broadmeadows VIC, Australia"
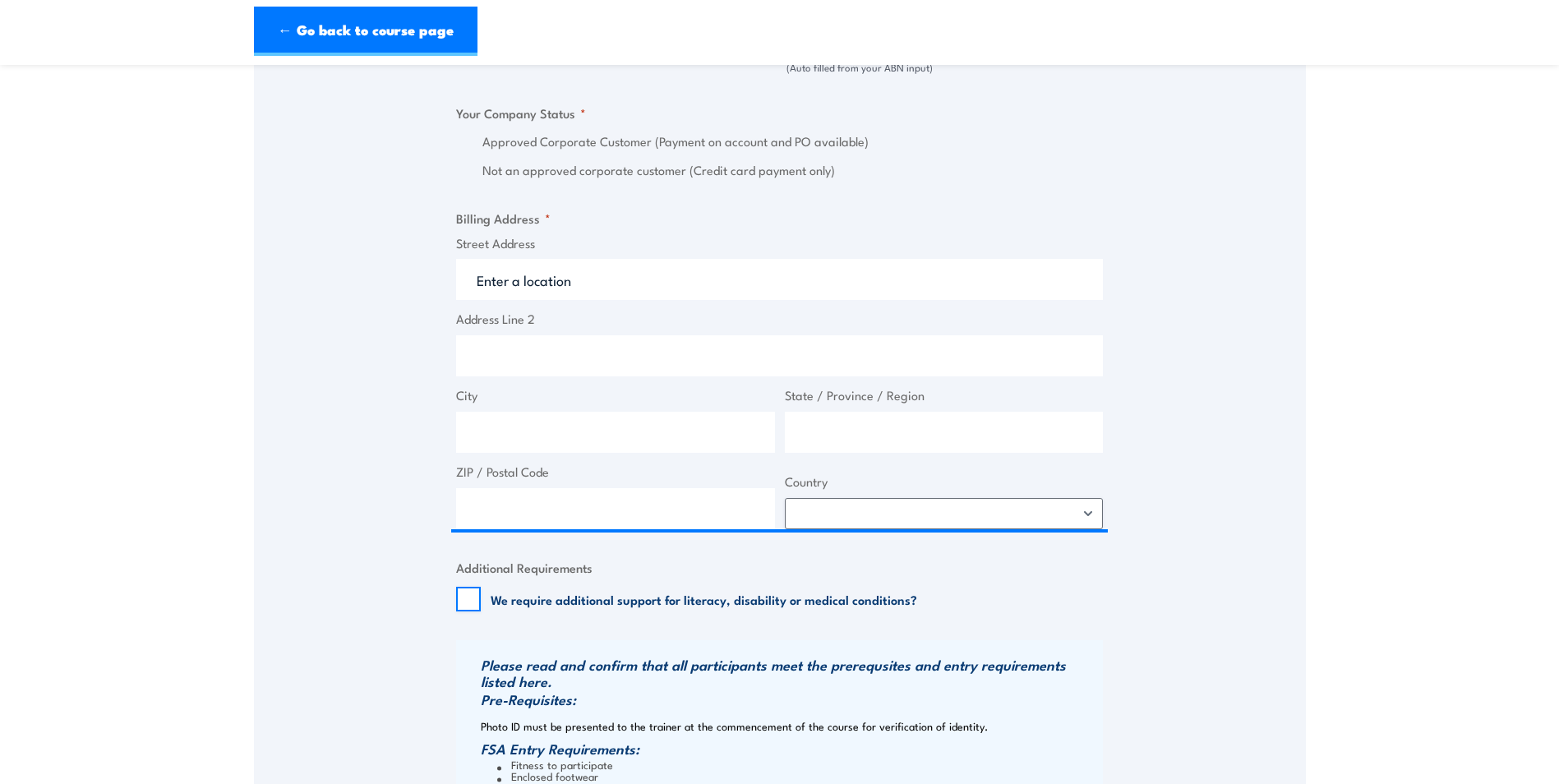
type input "189 Camp Rd"
type input "Broadmeadows"
type input "Victoria"
type input "3047"
select select "Australia"
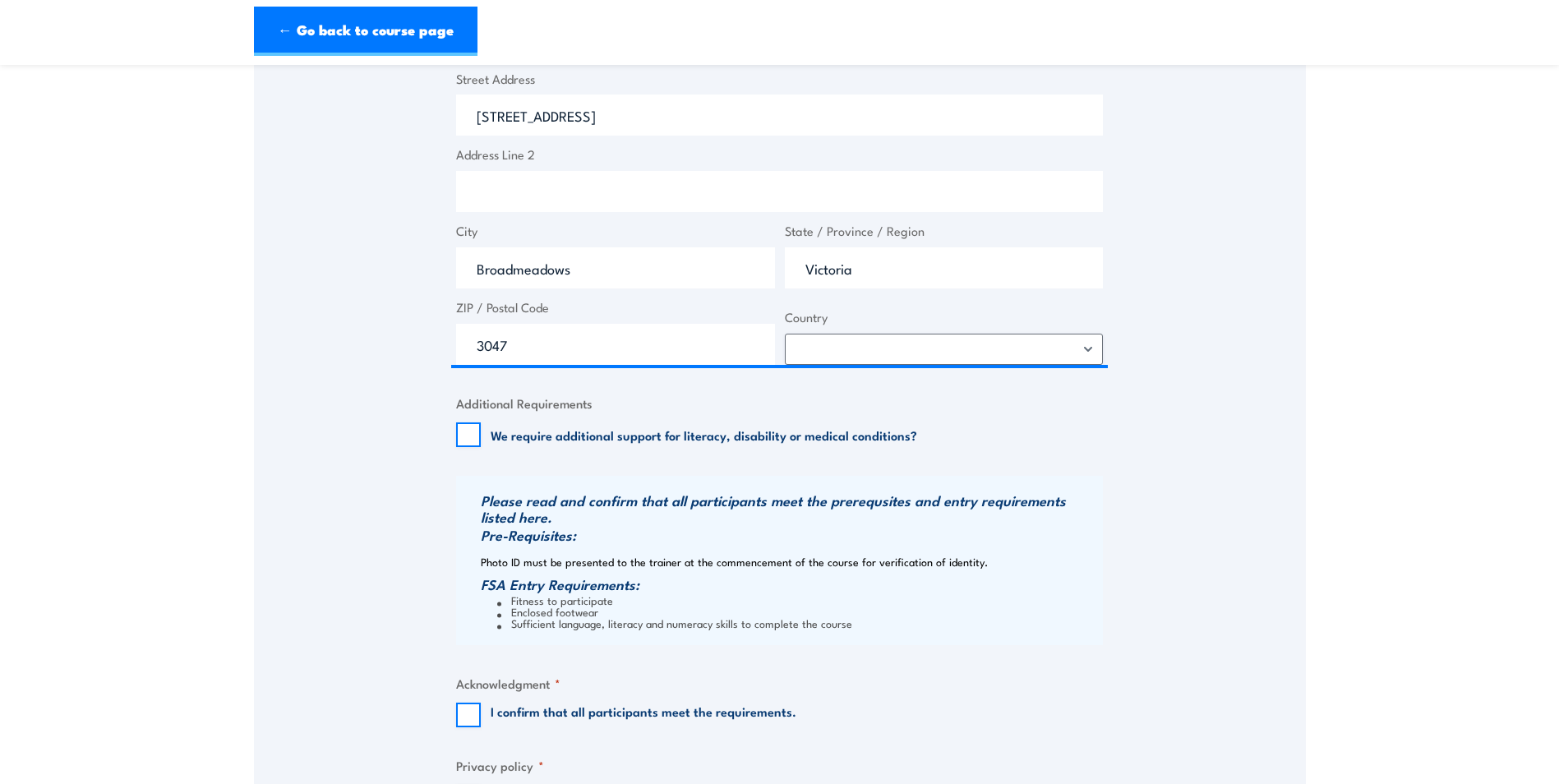
scroll to position [1397, 0]
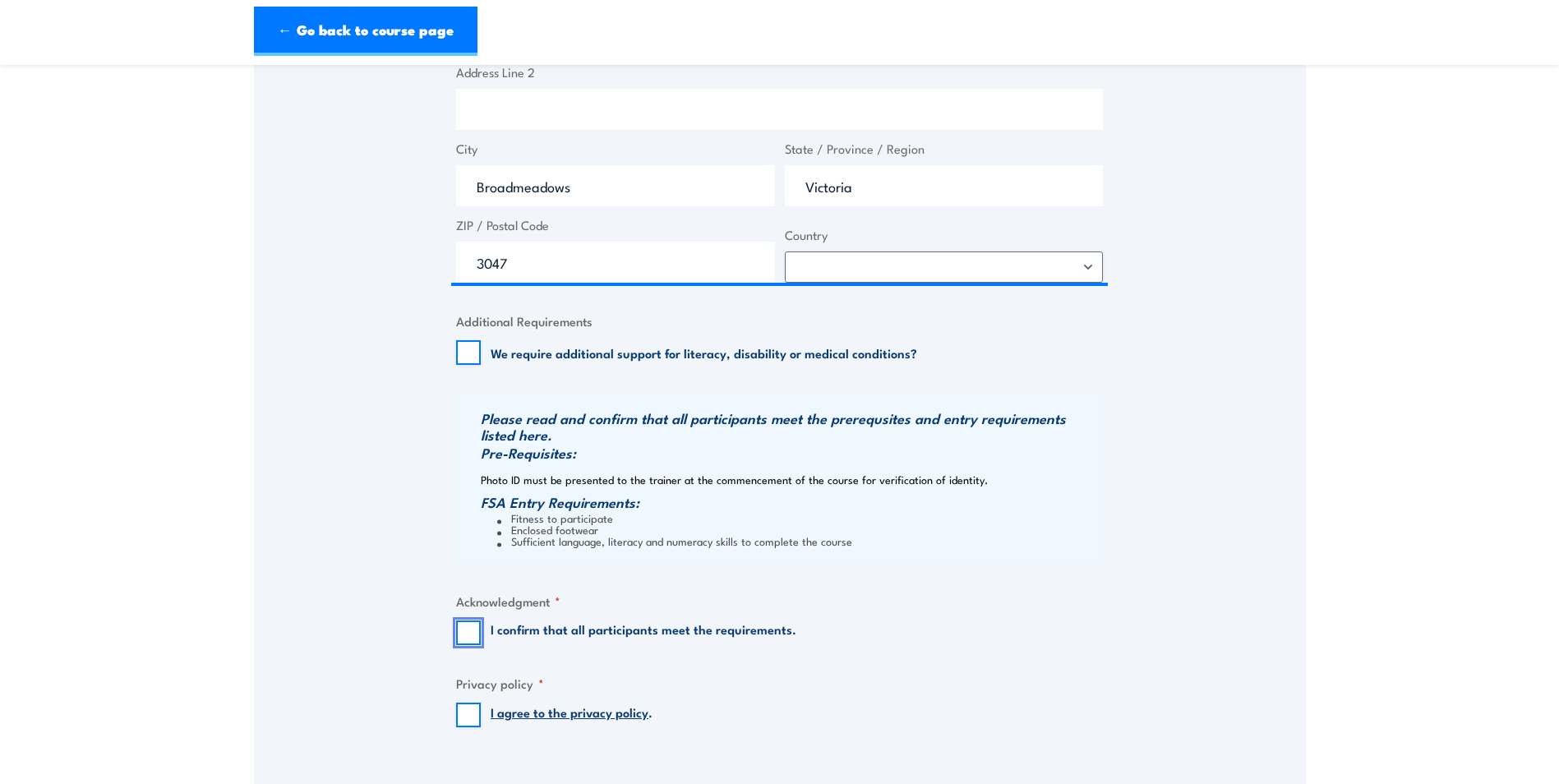
click at [471, 641] on input "I confirm that all participants meet the requirements." at bounding box center [468, 633] width 25 height 25
checkbox input "true"
click at [472, 721] on input "I agree to the privacy policy ." at bounding box center [468, 715] width 25 height 25
checkbox input "true"
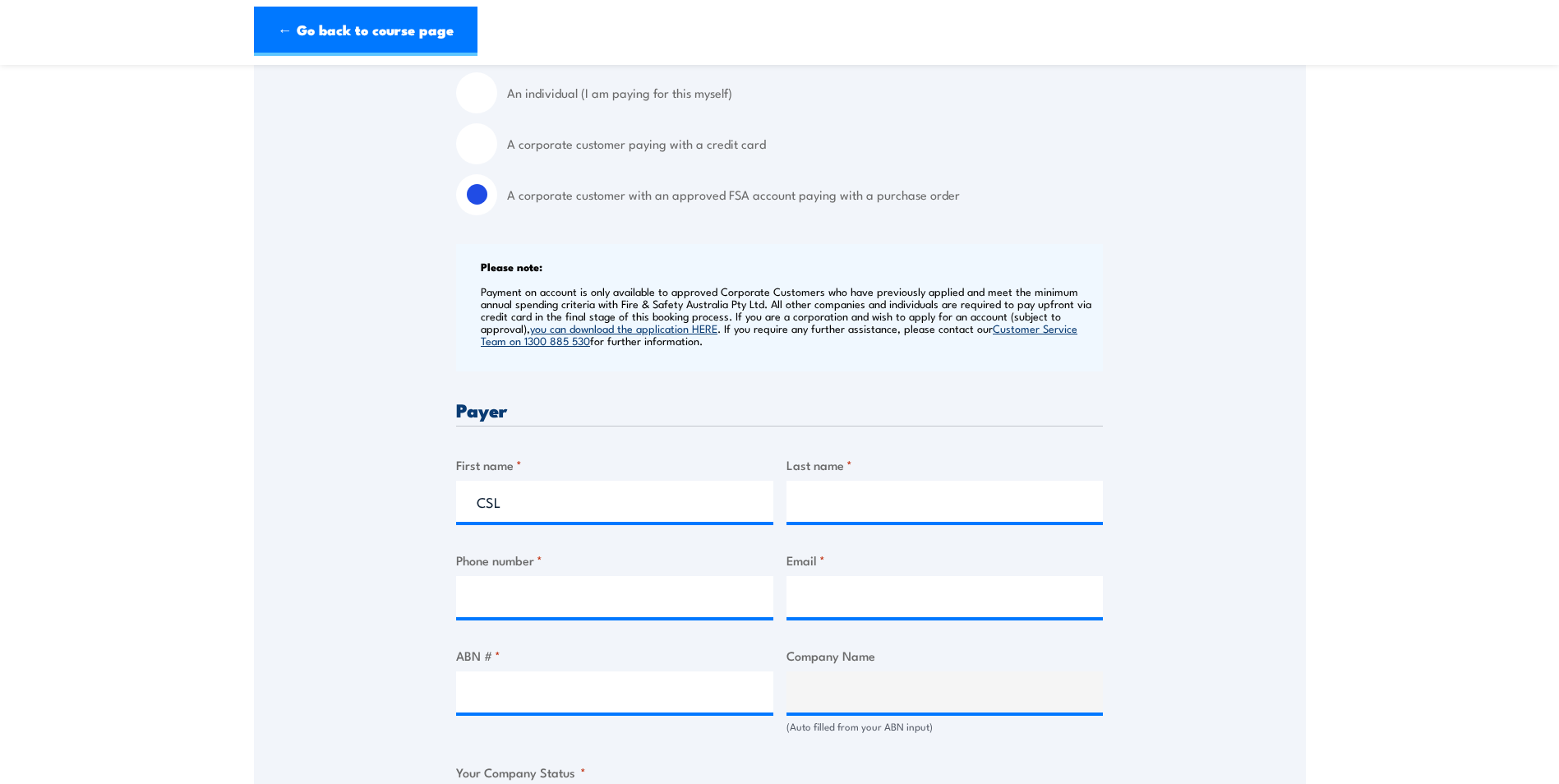
scroll to position [410, 0]
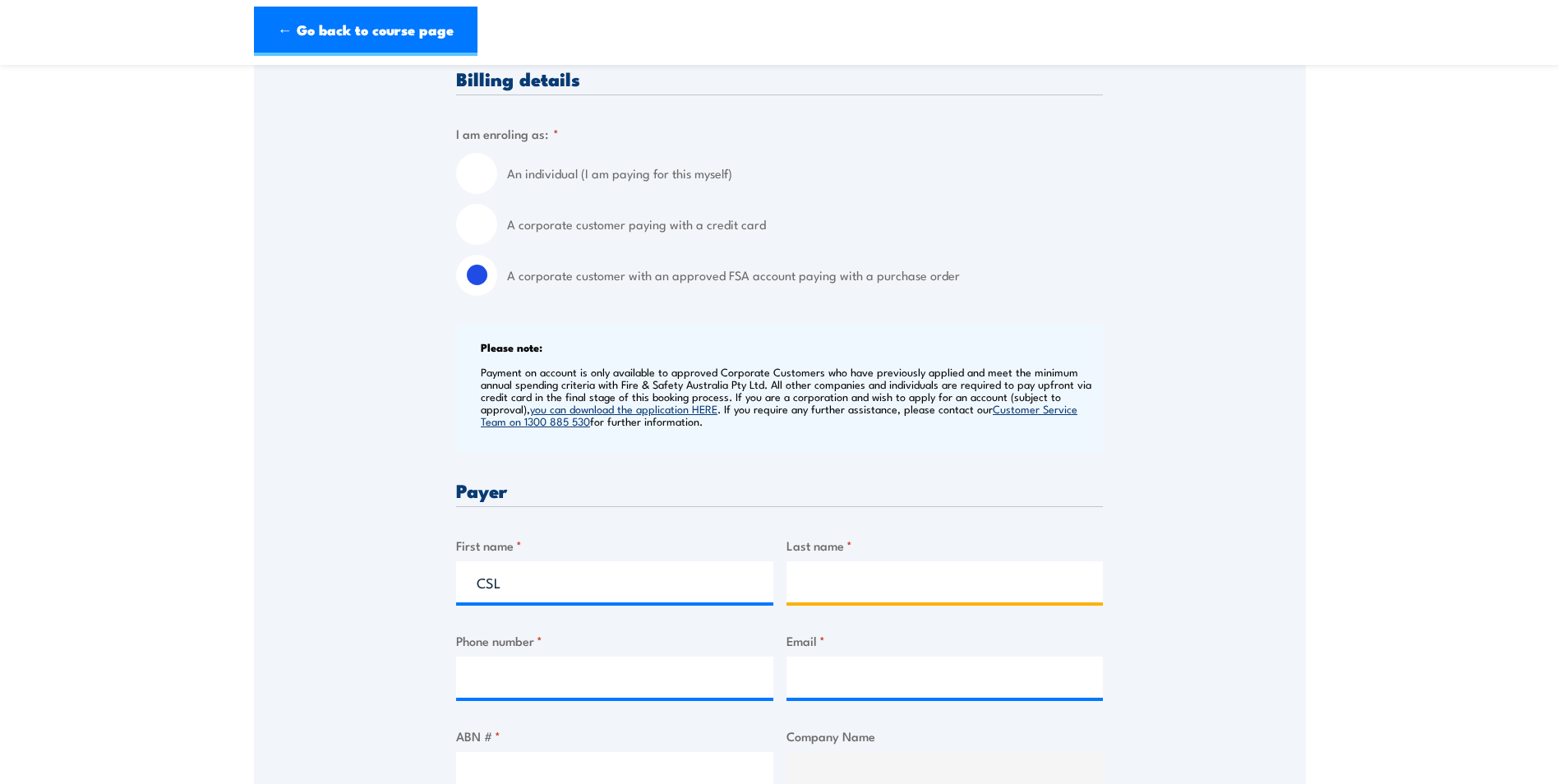
click at [850, 596] on input "Last name *" at bounding box center [946, 582] width 317 height 42
click at [582, 494] on h3 "Payer" at bounding box center [779, 490] width 647 height 18
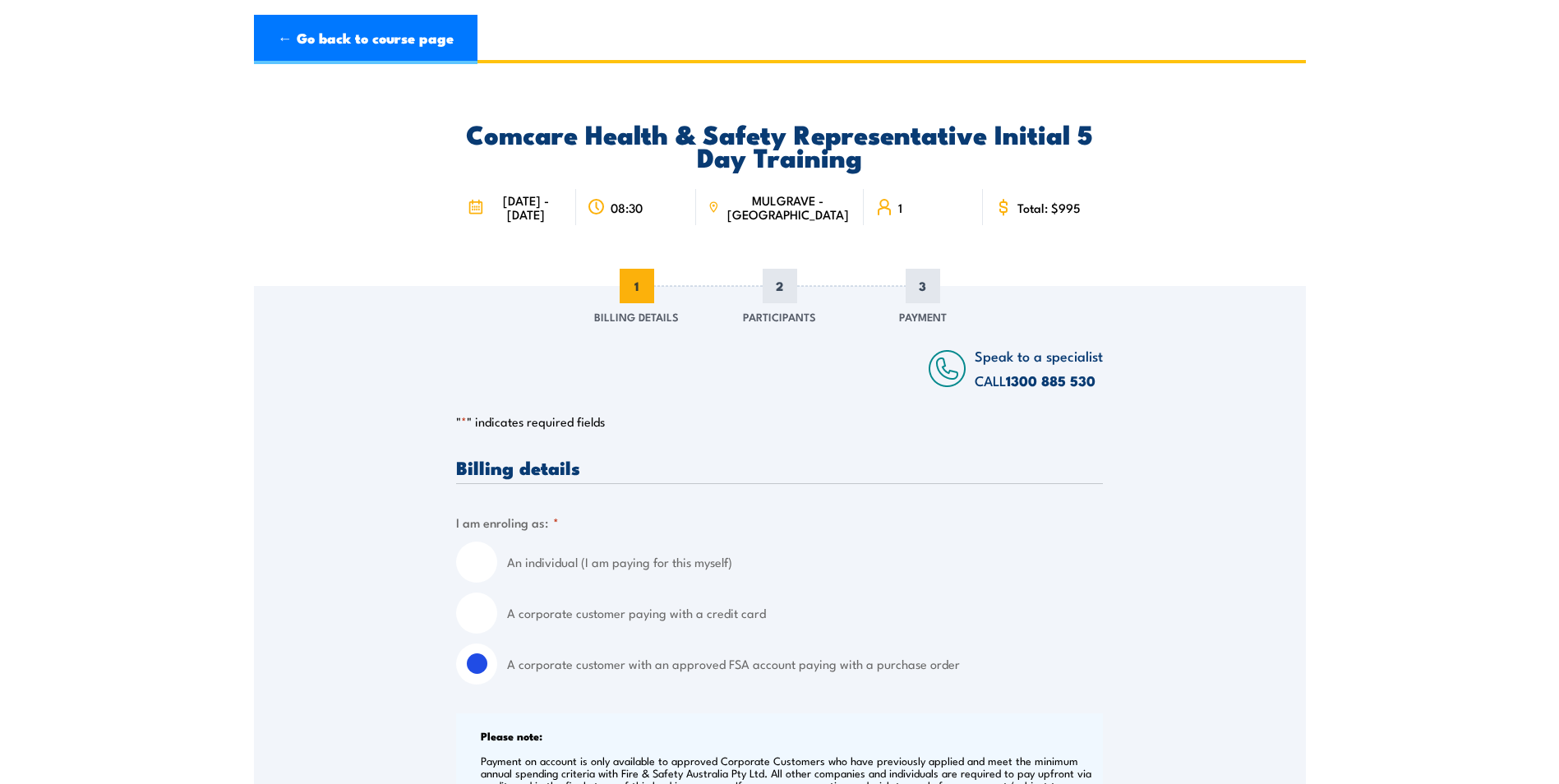
scroll to position [0, 0]
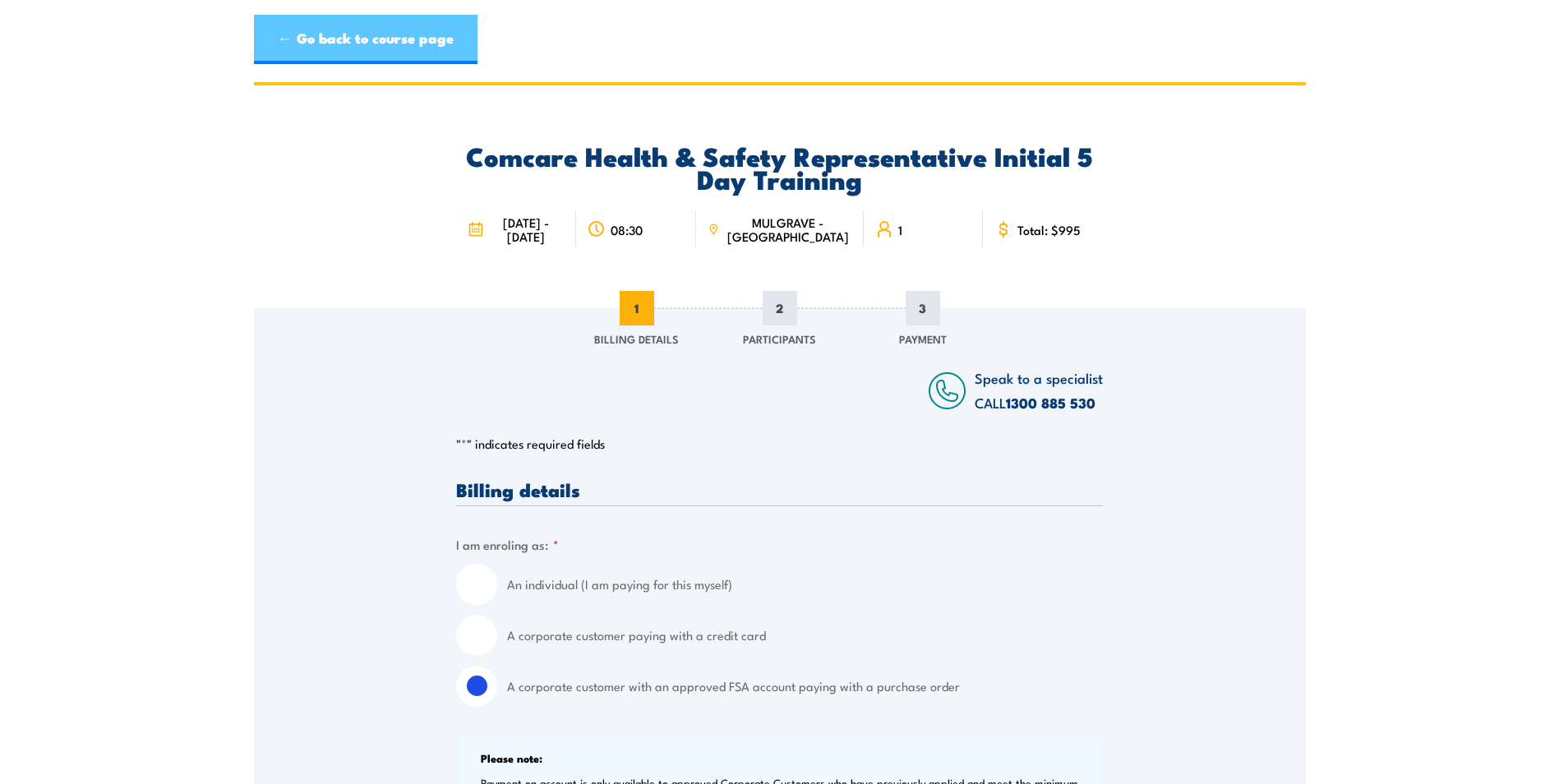
click at [292, 48] on link "← Go back to course page" at bounding box center [365, 39] width 223 height 49
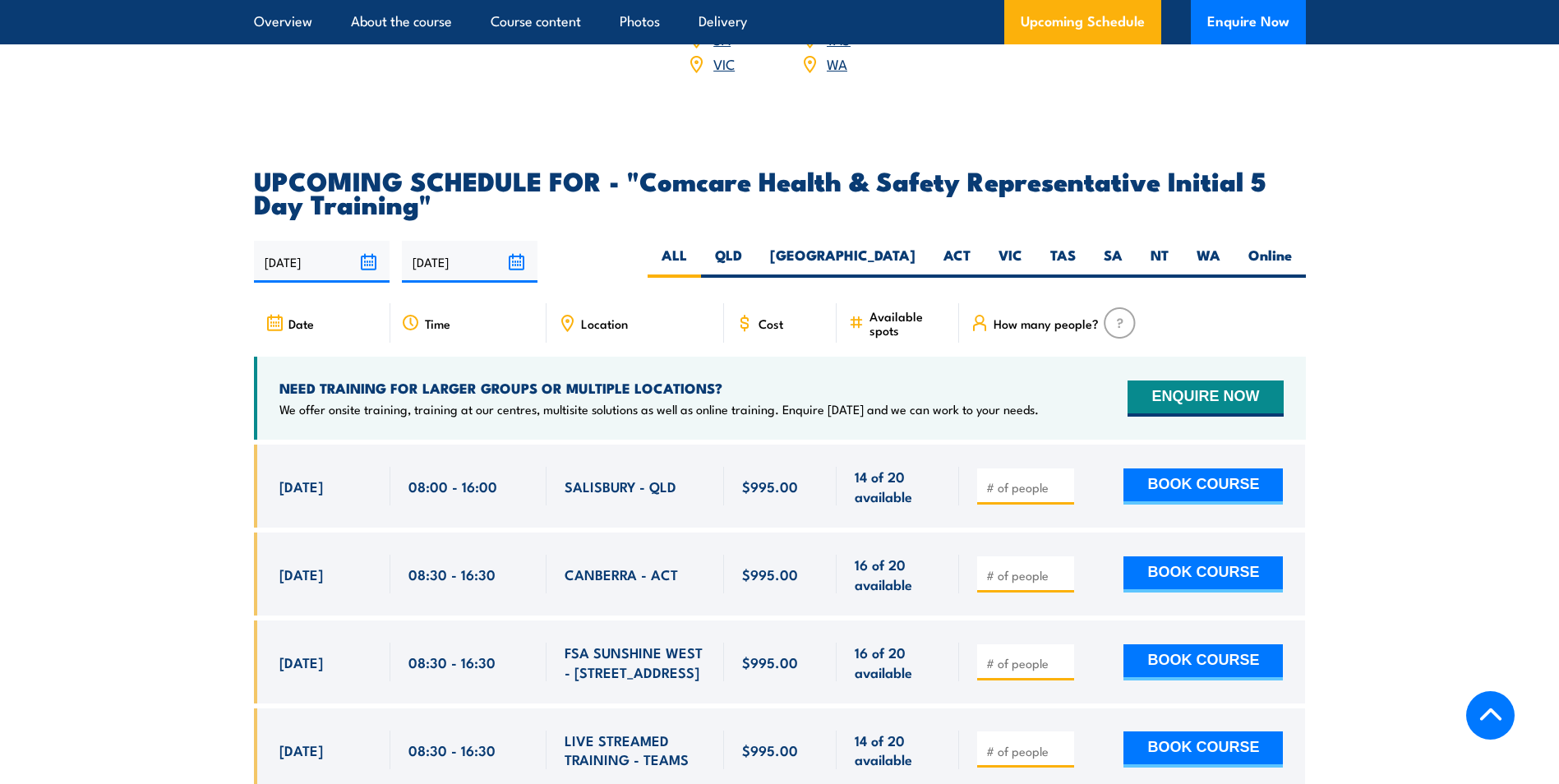
scroll to position [2643, 0]
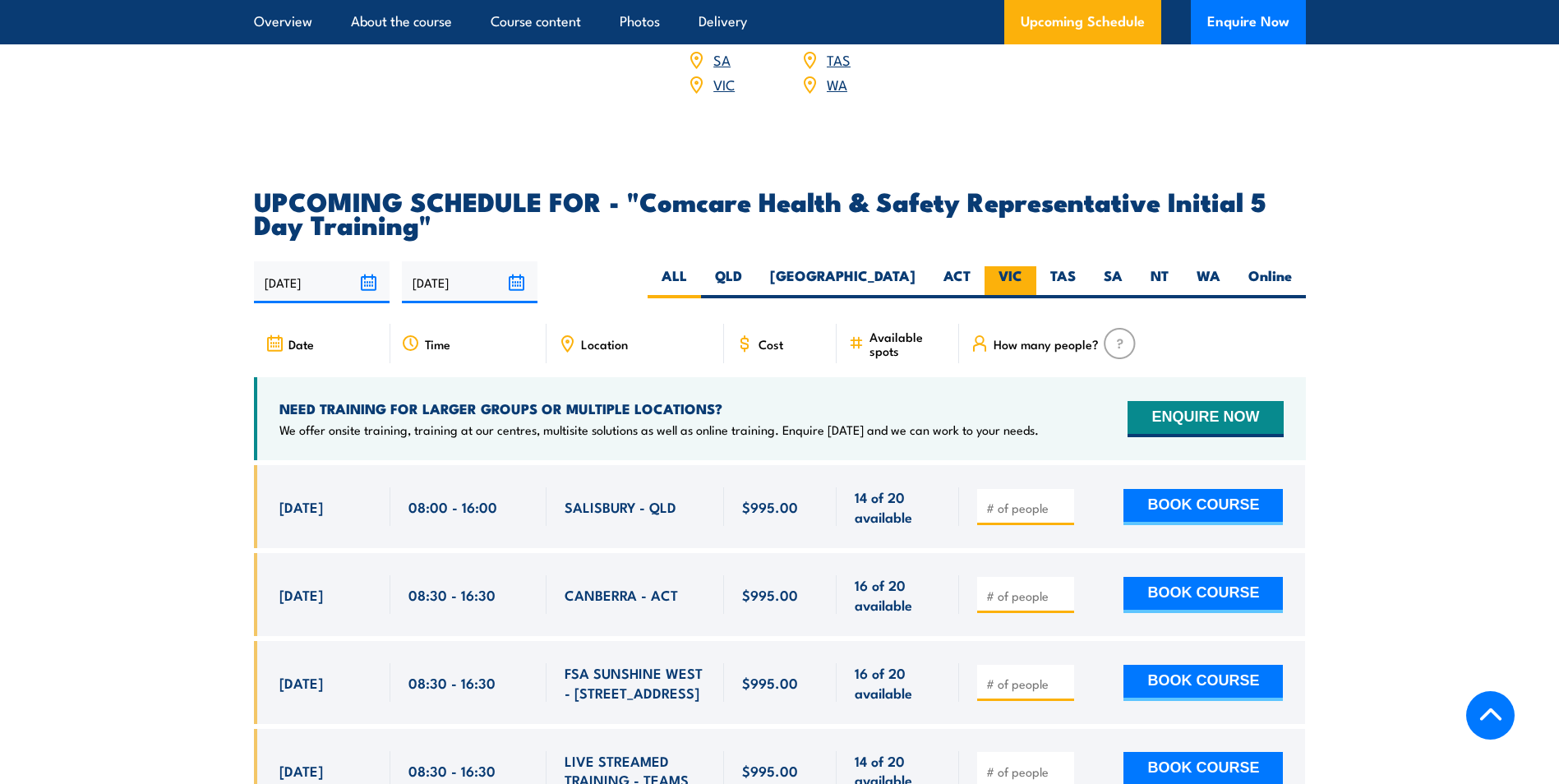
click at [1012, 267] on label "VIC" at bounding box center [1010, 282] width 52 height 32
click at [1022, 267] on input "VIC" at bounding box center [1028, 272] width 11 height 11
radio input "true"
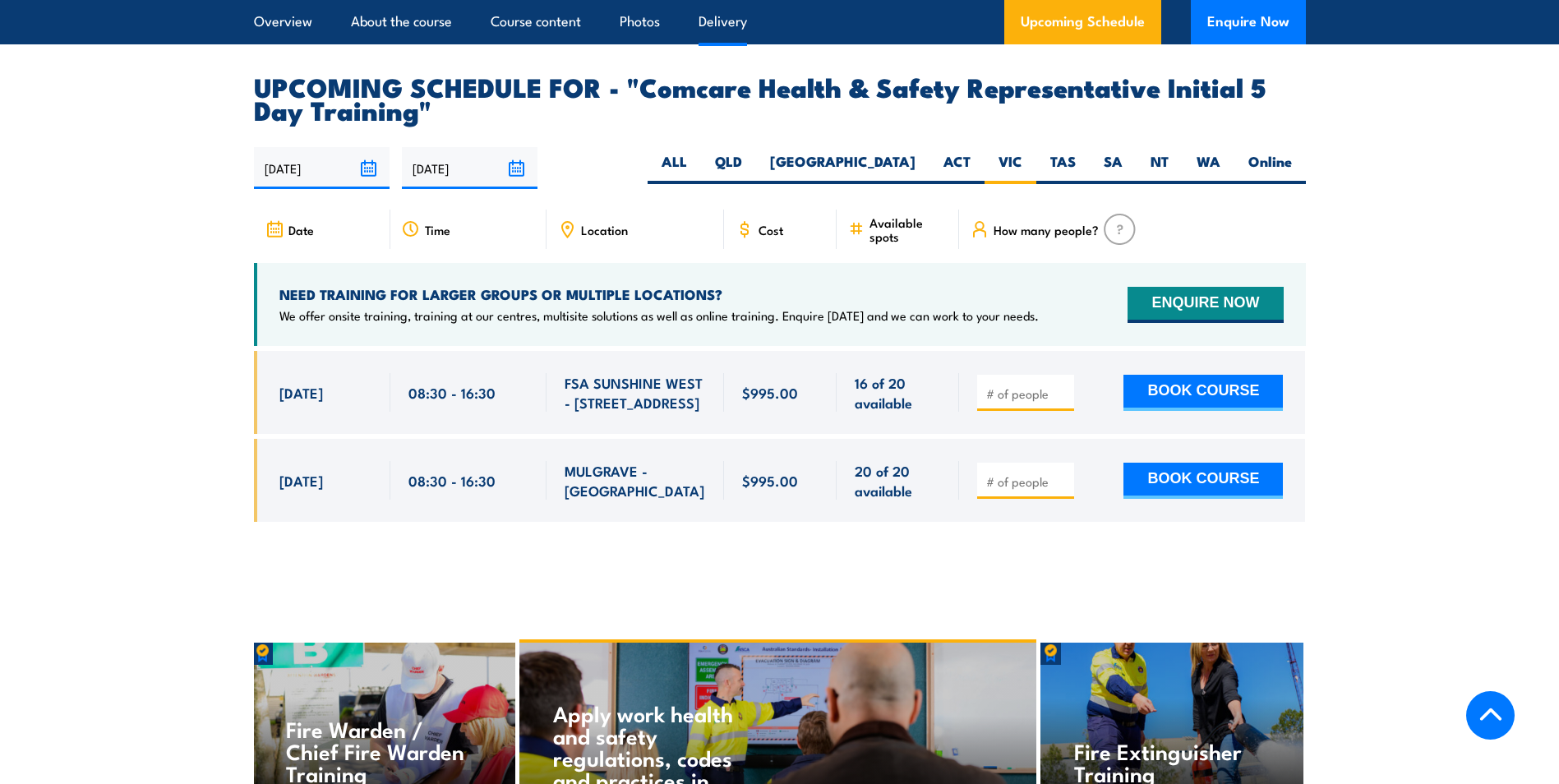
scroll to position [2808, 0]
